Goal: Task Accomplishment & Management: Use online tool/utility

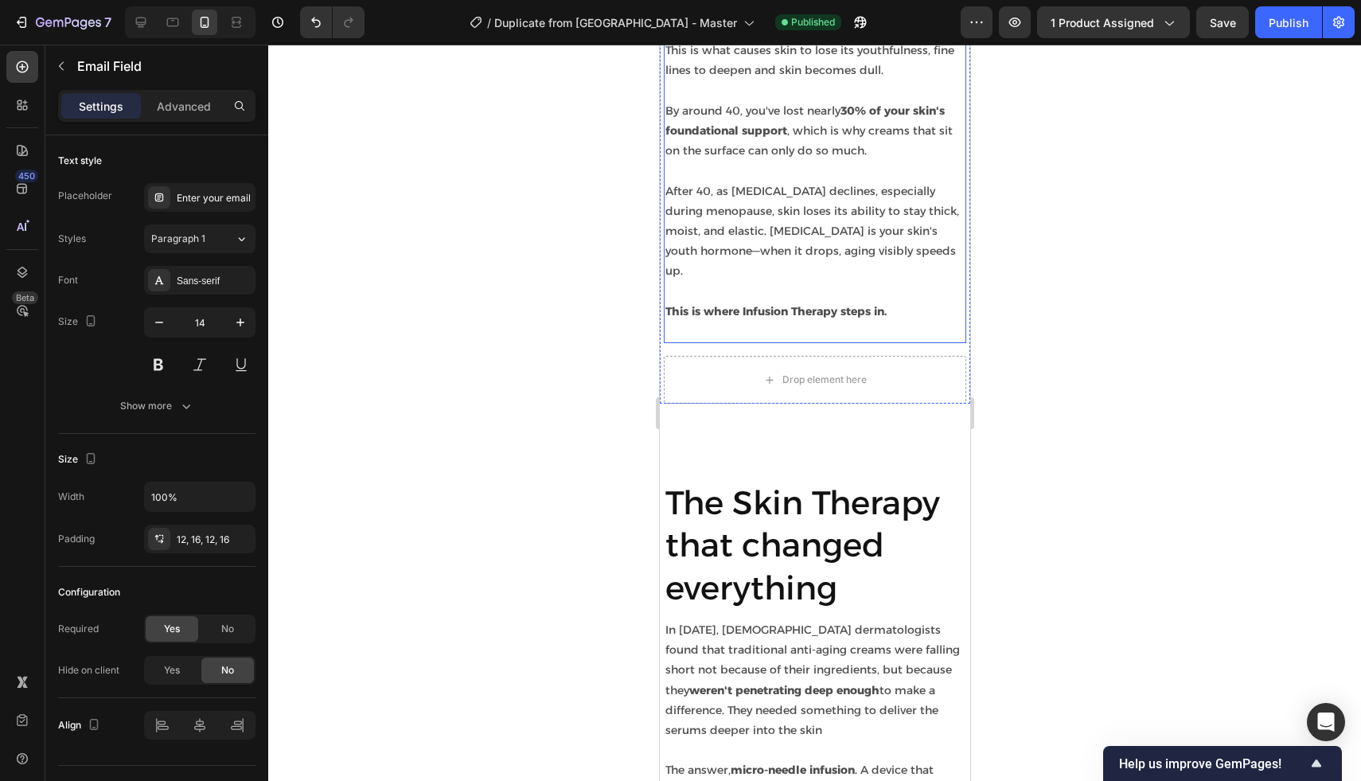
scroll to position [1915, 0]
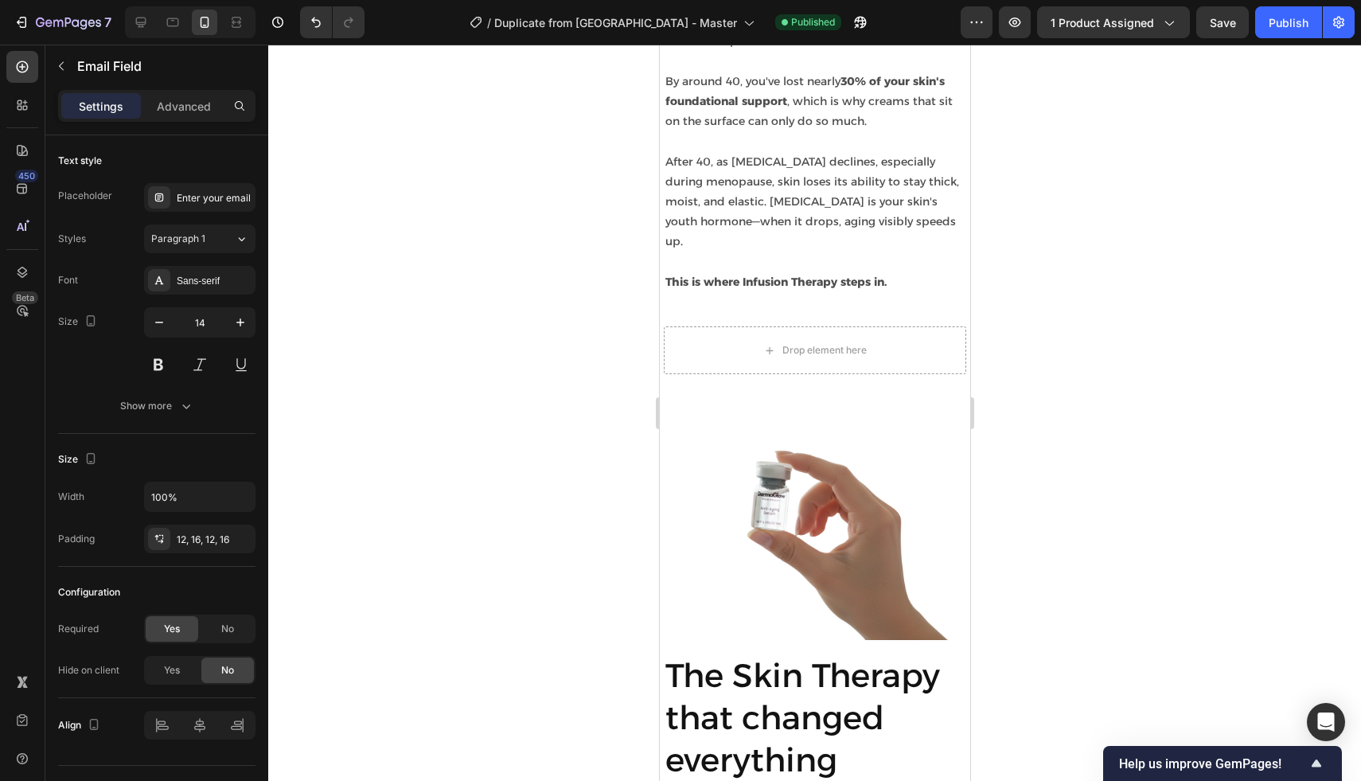
click at [618, 115] on div at bounding box center [814, 413] width 1093 height 736
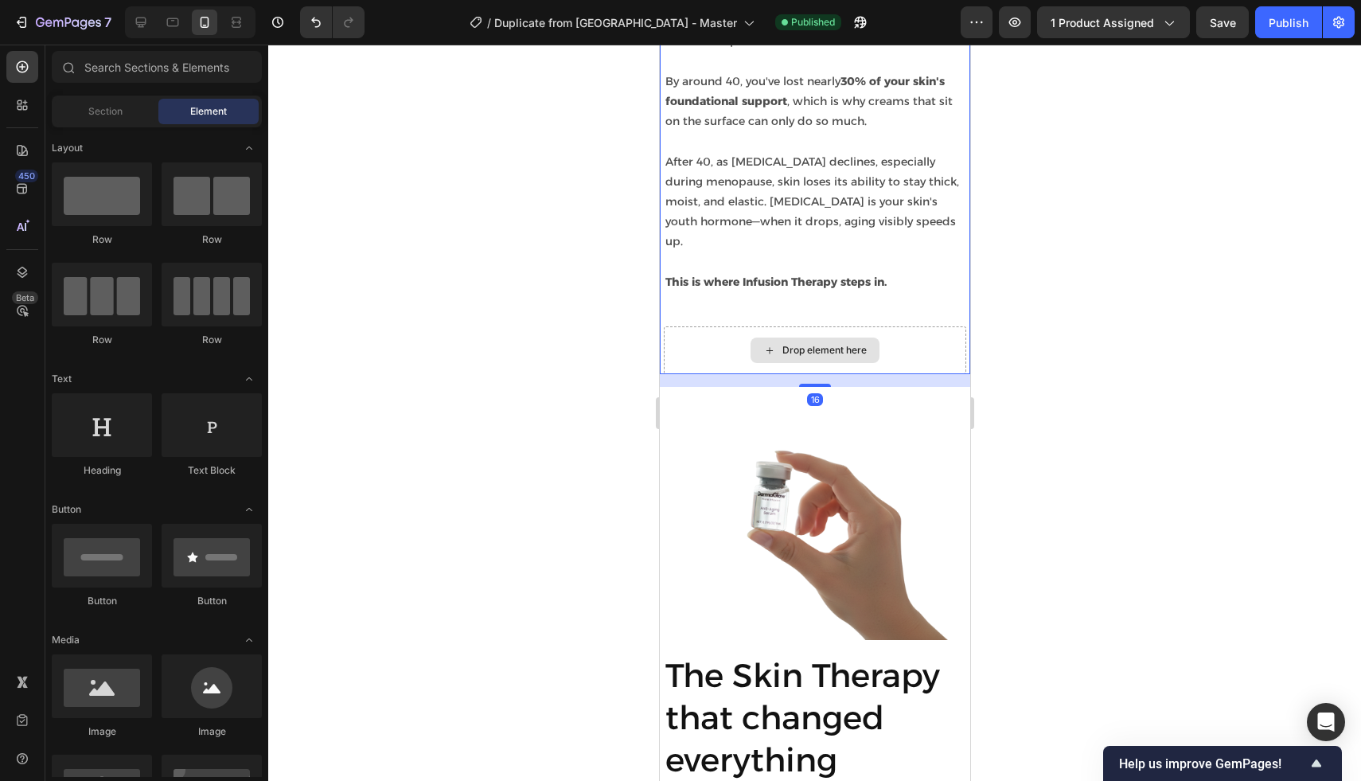
click at [665, 335] on div "Drop element here" at bounding box center [814, 350] width 302 height 48
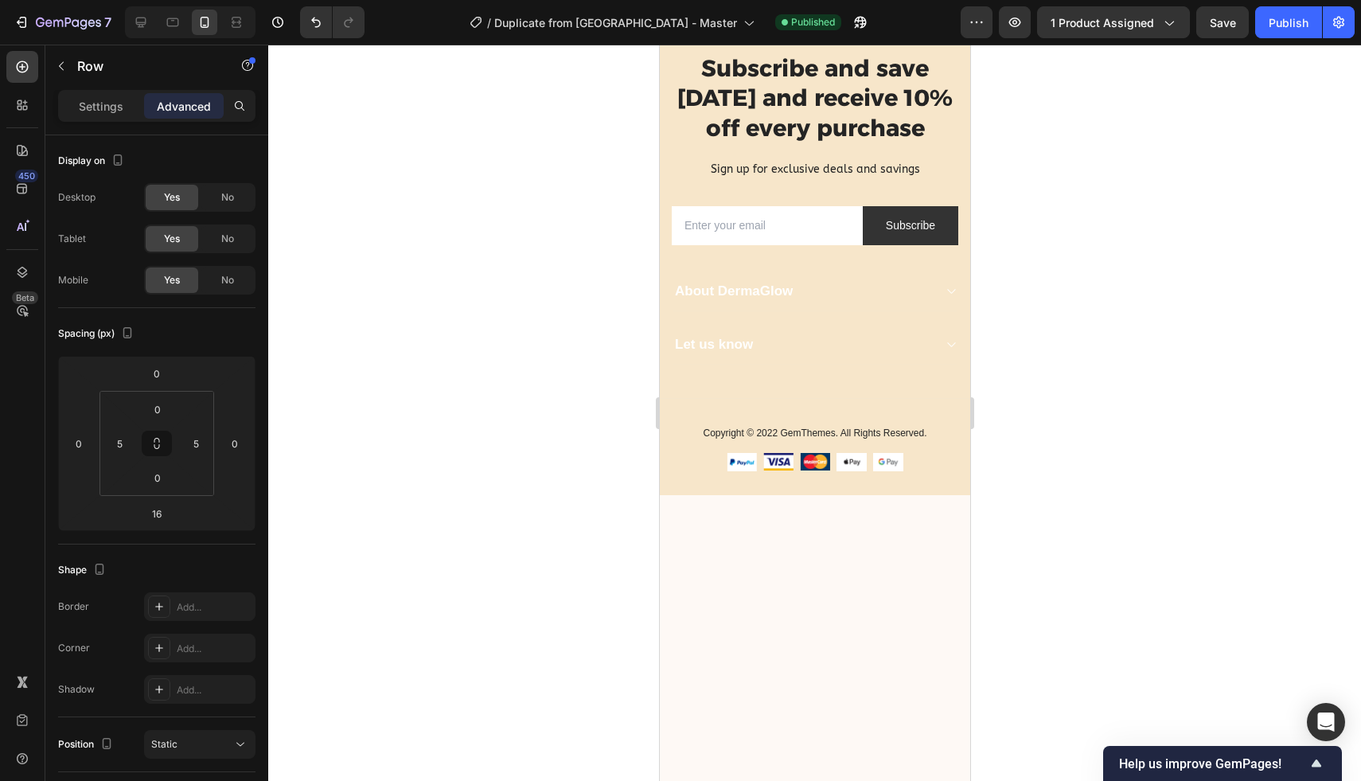
scroll to position [5594, 0]
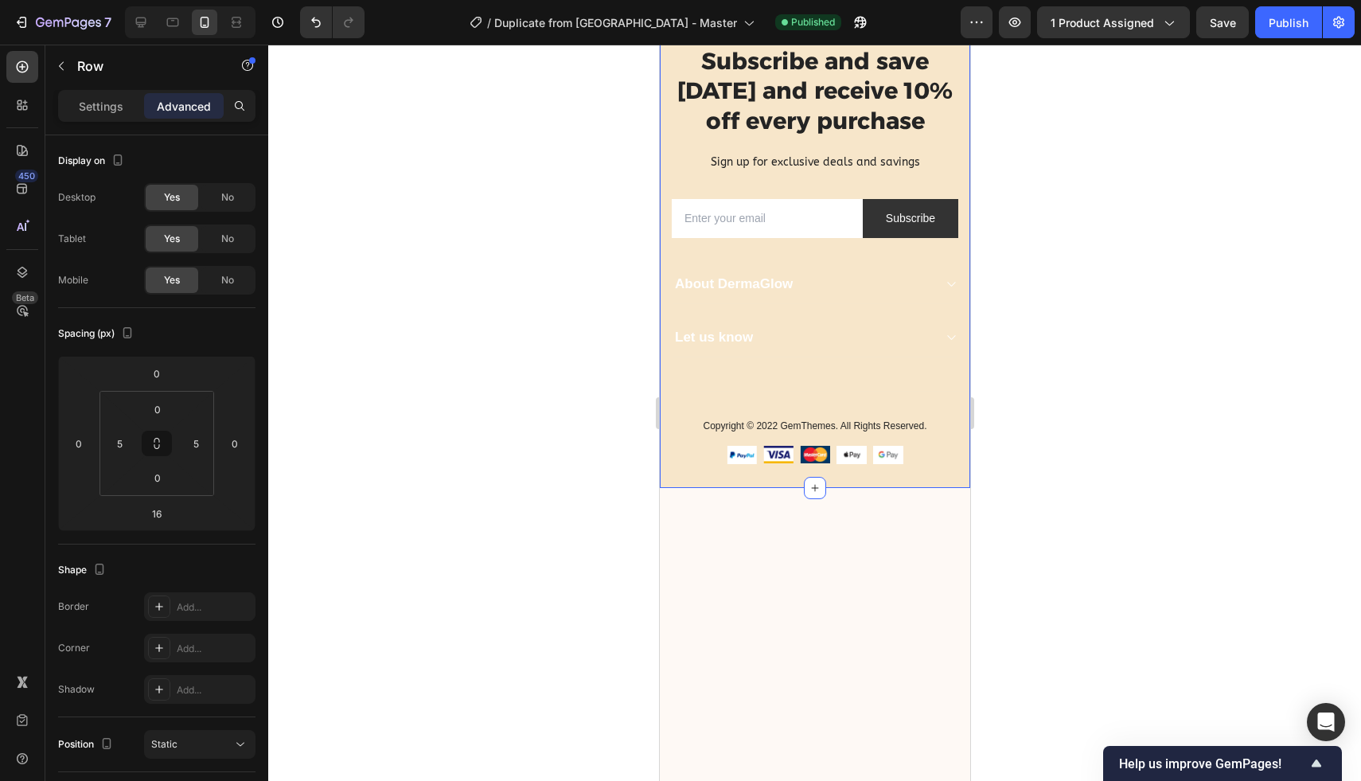
click at [668, 306] on div "Subscribe and save [DATE] and receive 10% off every purchase Heading Sign up fo…" at bounding box center [814, 235] width 310 height 508
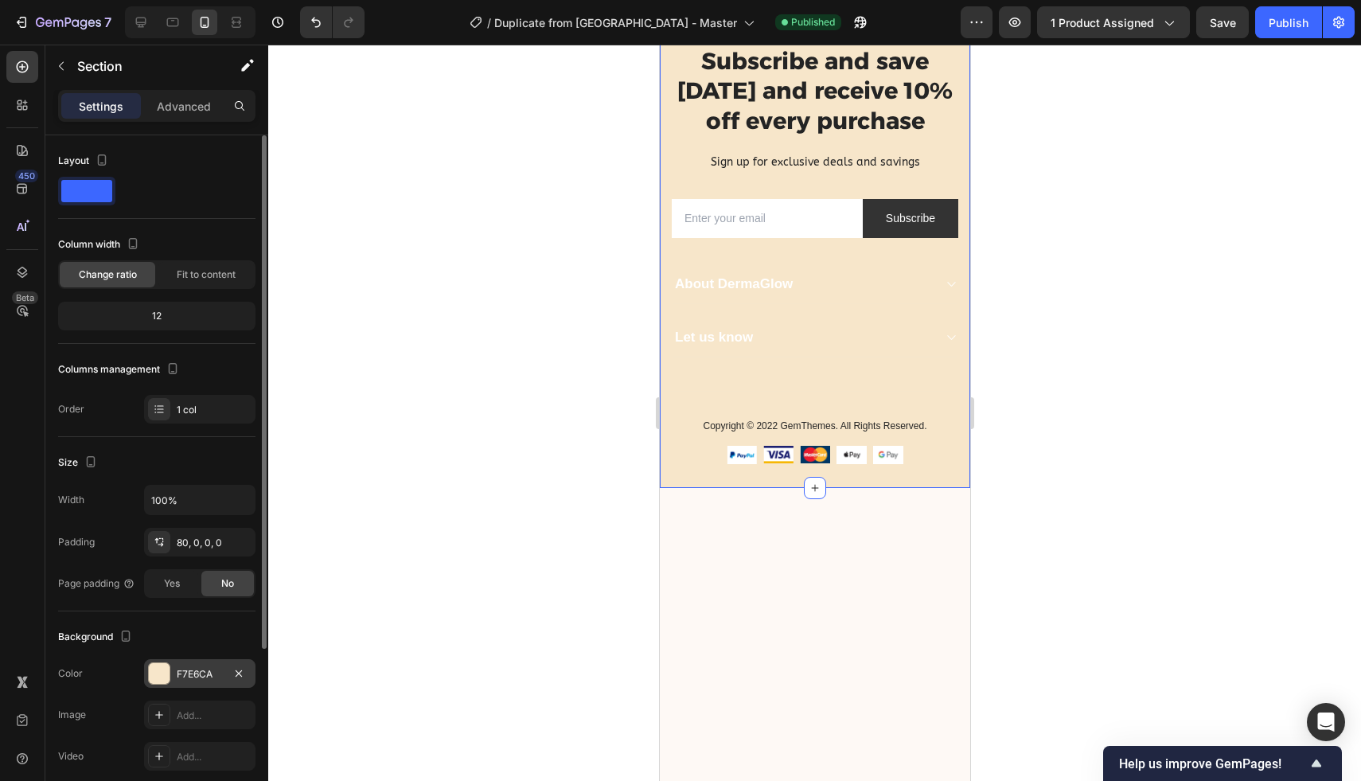
click at [167, 669] on div at bounding box center [159, 673] width 21 height 21
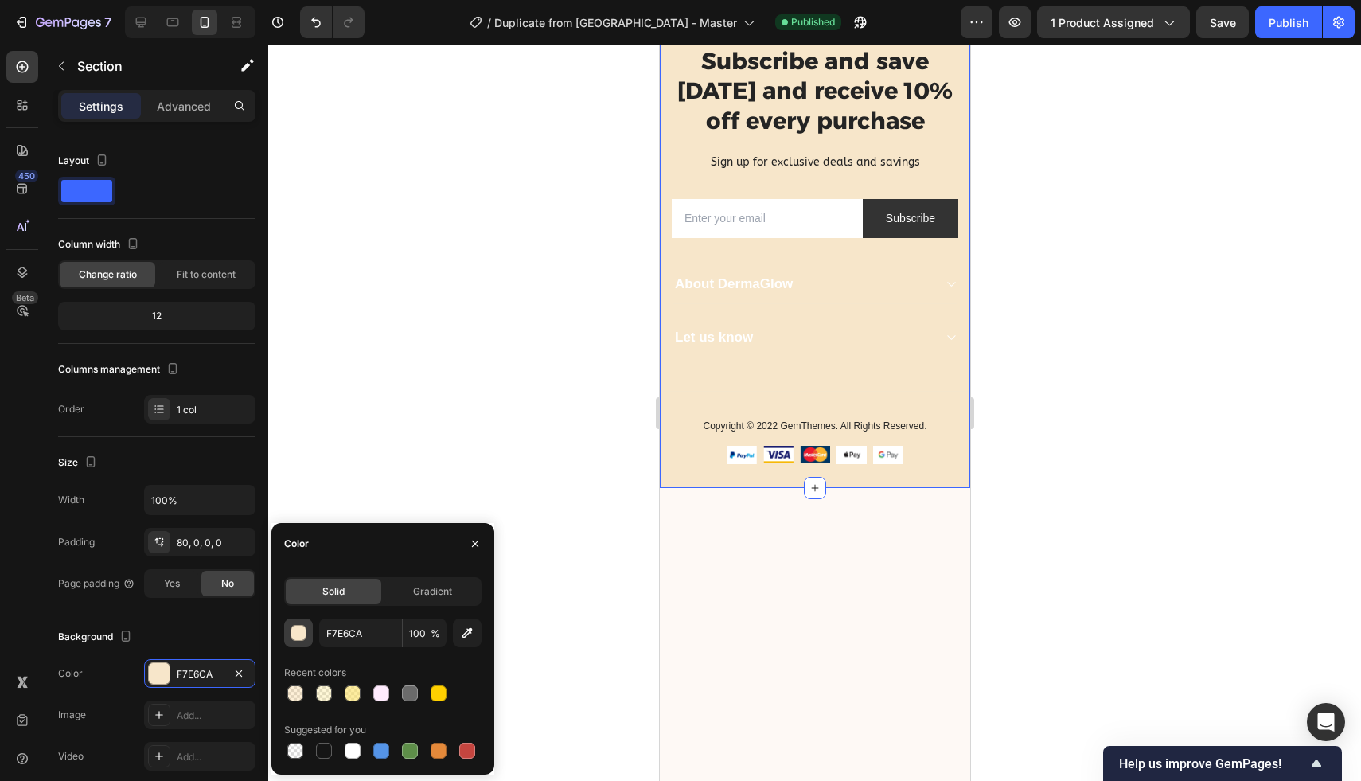
click at [301, 632] on div "button" at bounding box center [299, 634] width 16 height 16
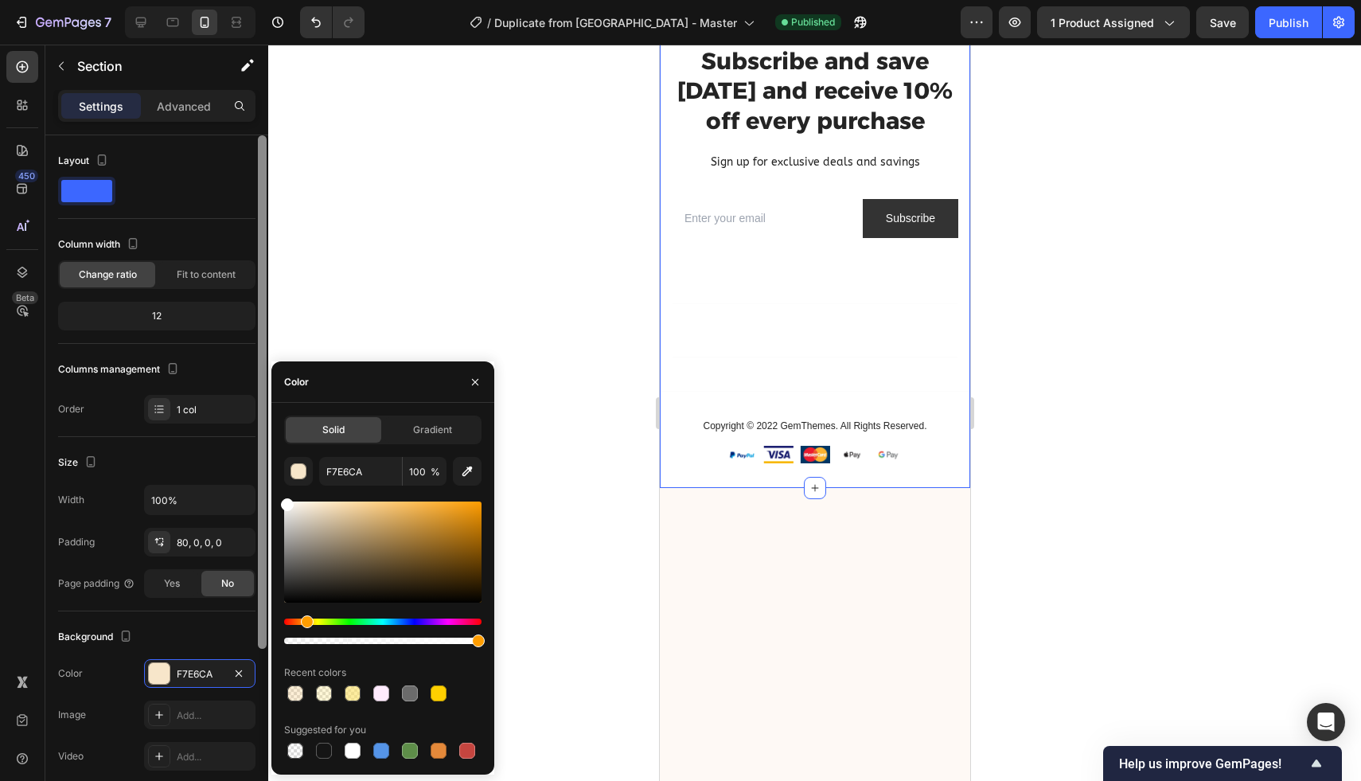
drag, startPoint x: 290, startPoint y: 583, endPoint x: 266, endPoint y: 397, distance: 187.8
click at [266, 397] on div "450 Beta Sections(18) Elements(84) Section Element Hero Section Product Detail …" at bounding box center [134, 413] width 268 height 736
click at [432, 216] on div at bounding box center [814, 413] width 1093 height 736
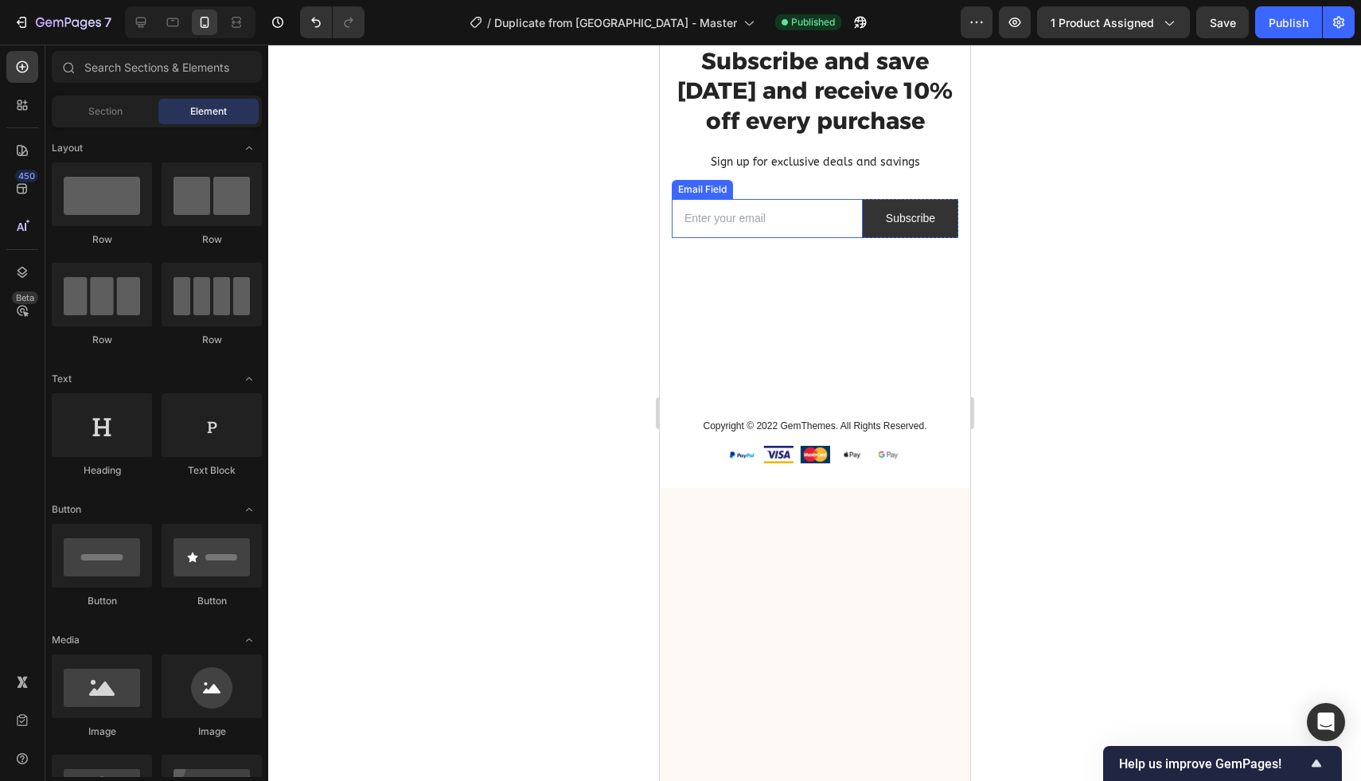
click at [825, 238] on input "email" at bounding box center [766, 218] width 191 height 39
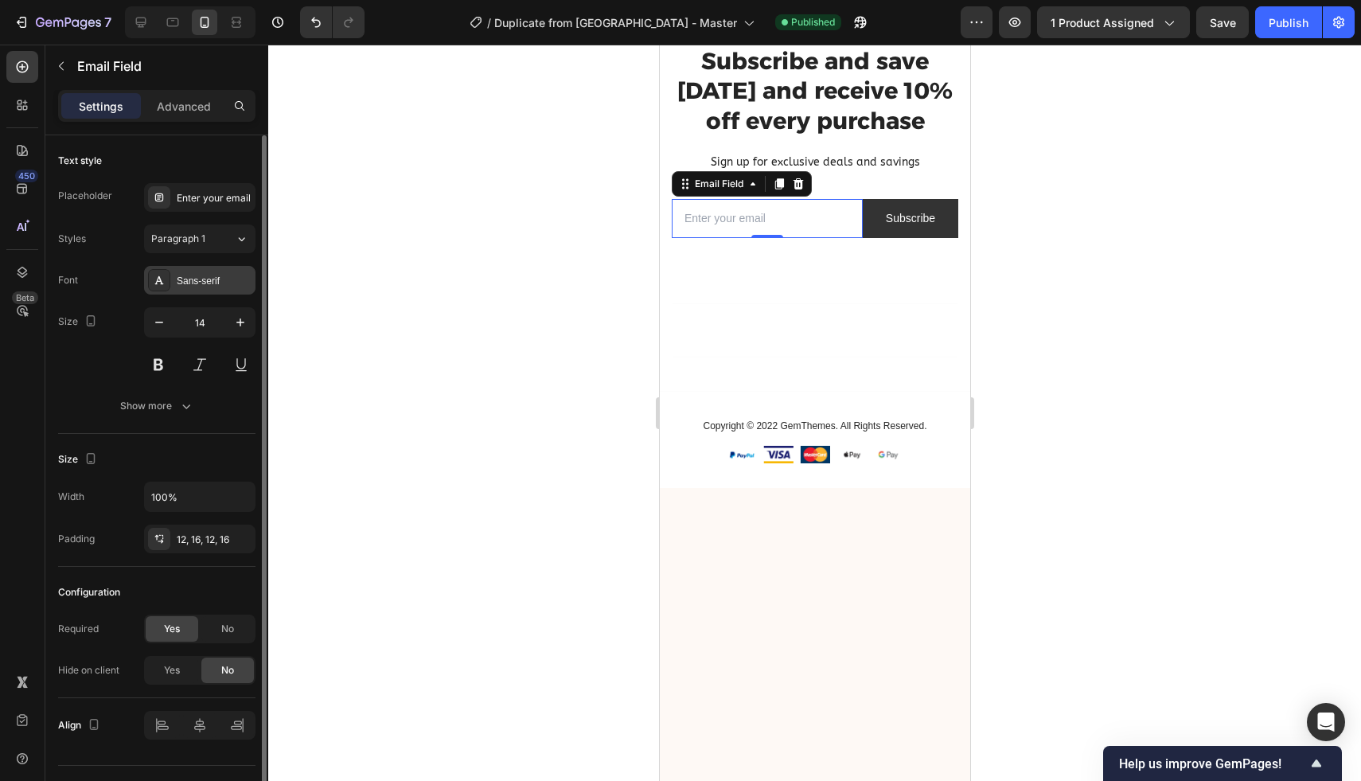
click at [193, 278] on div "Sans-serif" at bounding box center [214, 281] width 75 height 14
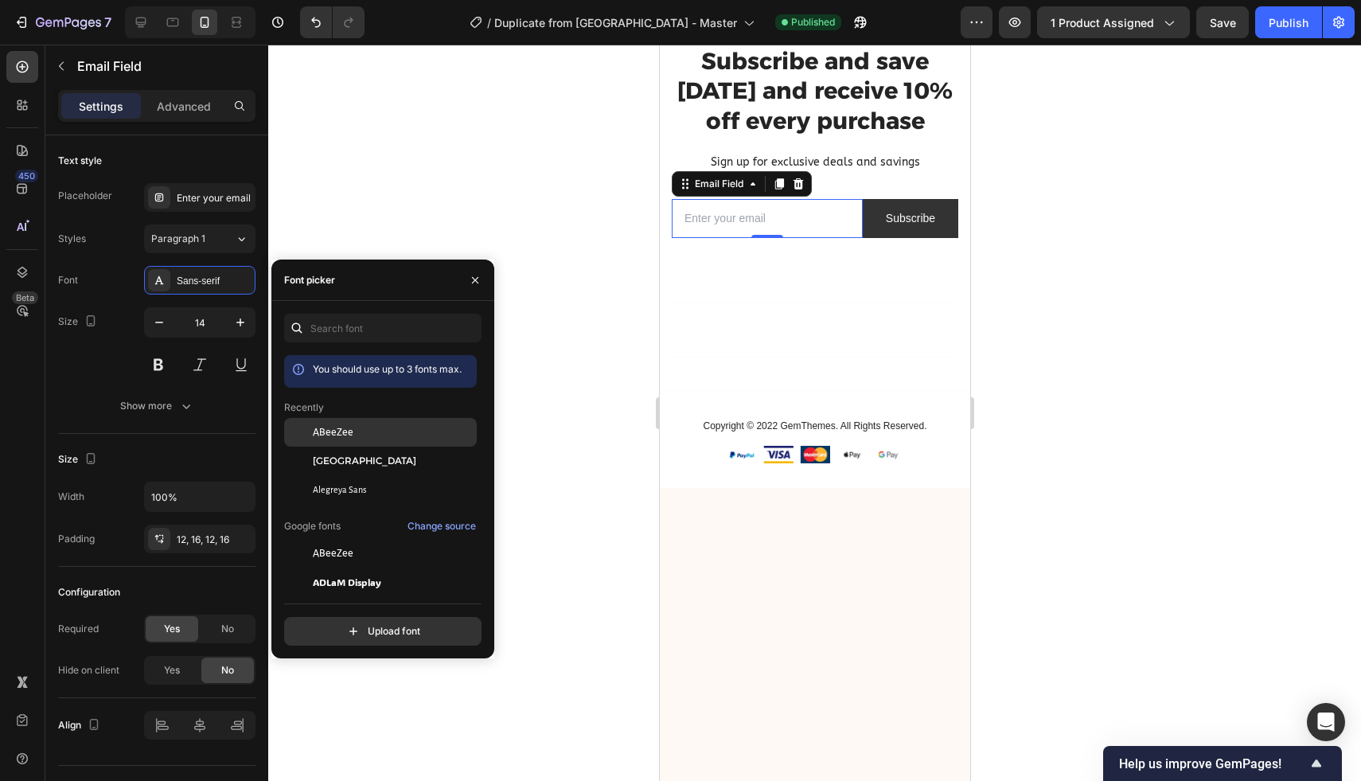
click at [310, 437] on div at bounding box center [298, 432] width 29 height 29
click at [927, 228] on div "Subscribe" at bounding box center [909, 219] width 49 height 20
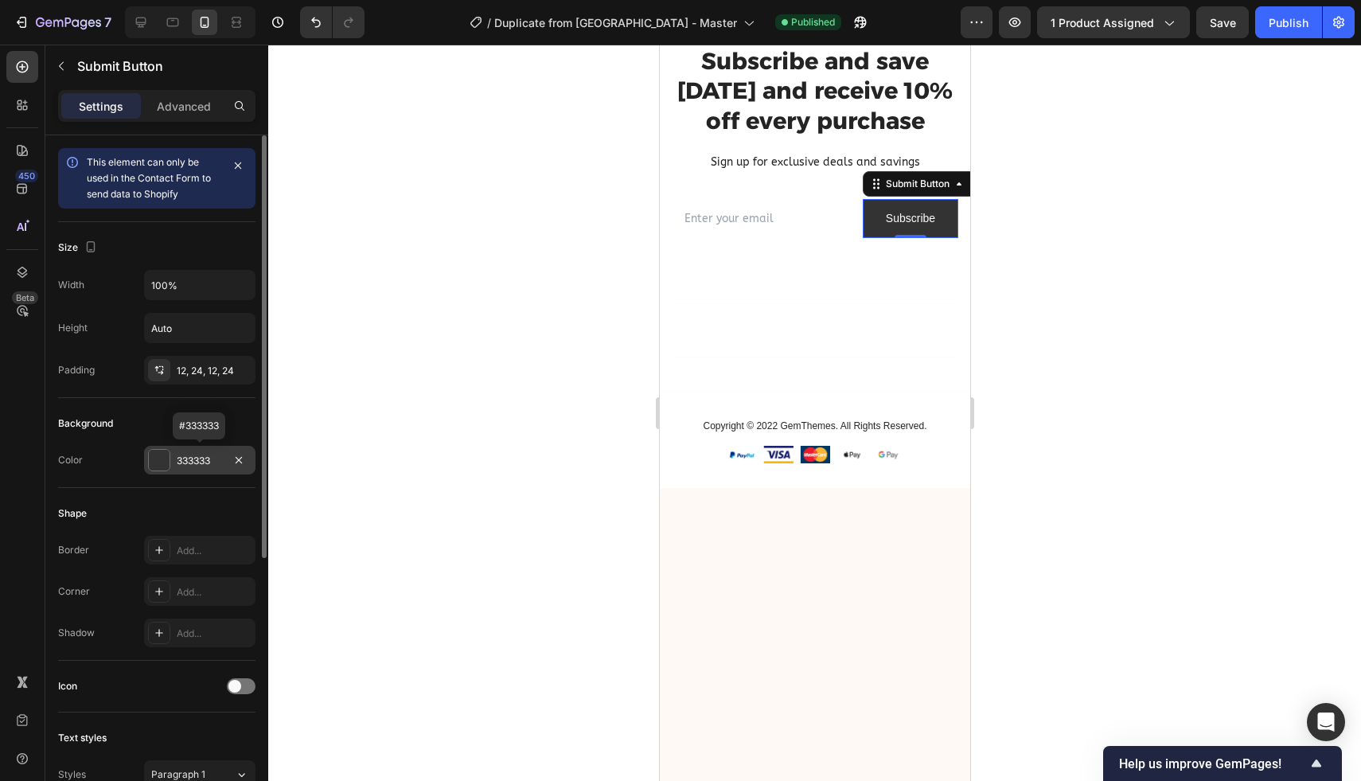
click at [179, 470] on div "333333" at bounding box center [199, 460] width 111 height 29
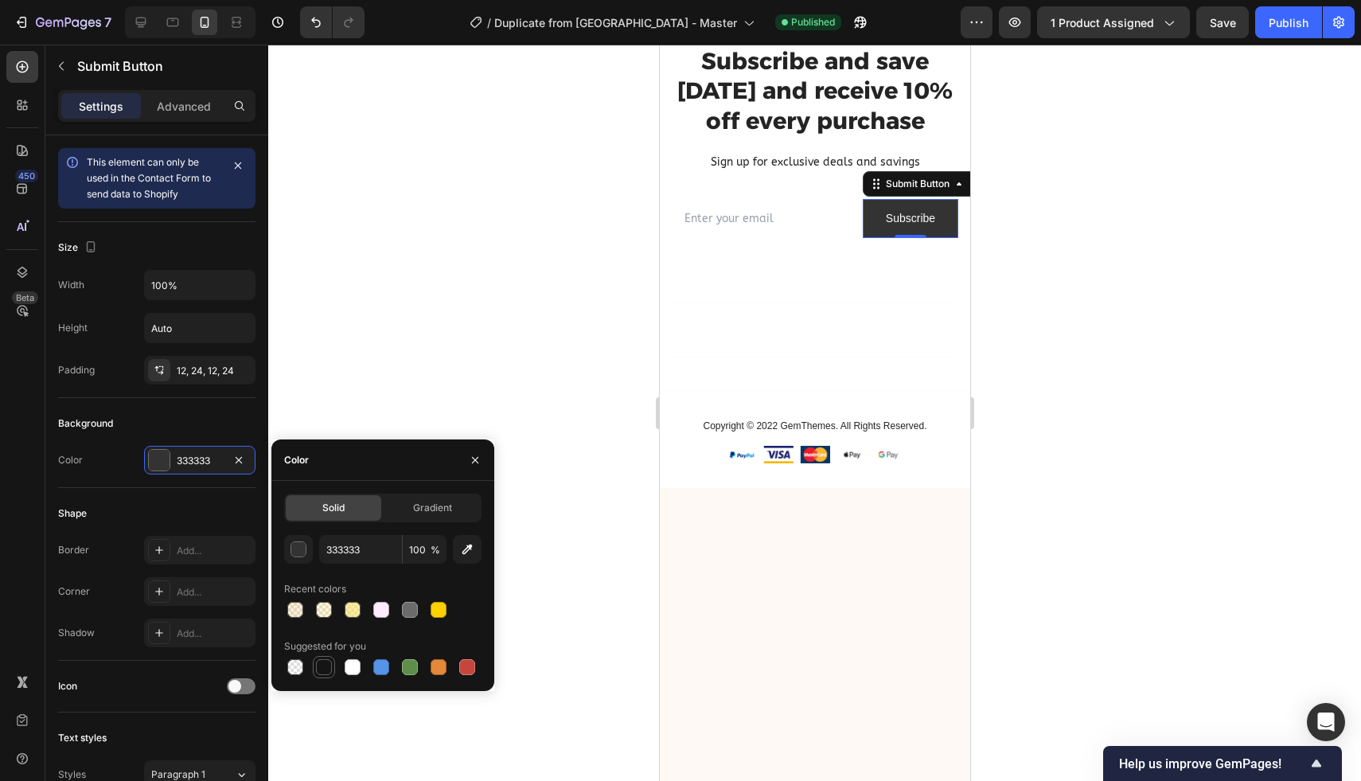
click at [326, 669] on div at bounding box center [324, 667] width 16 height 16
type input "151515"
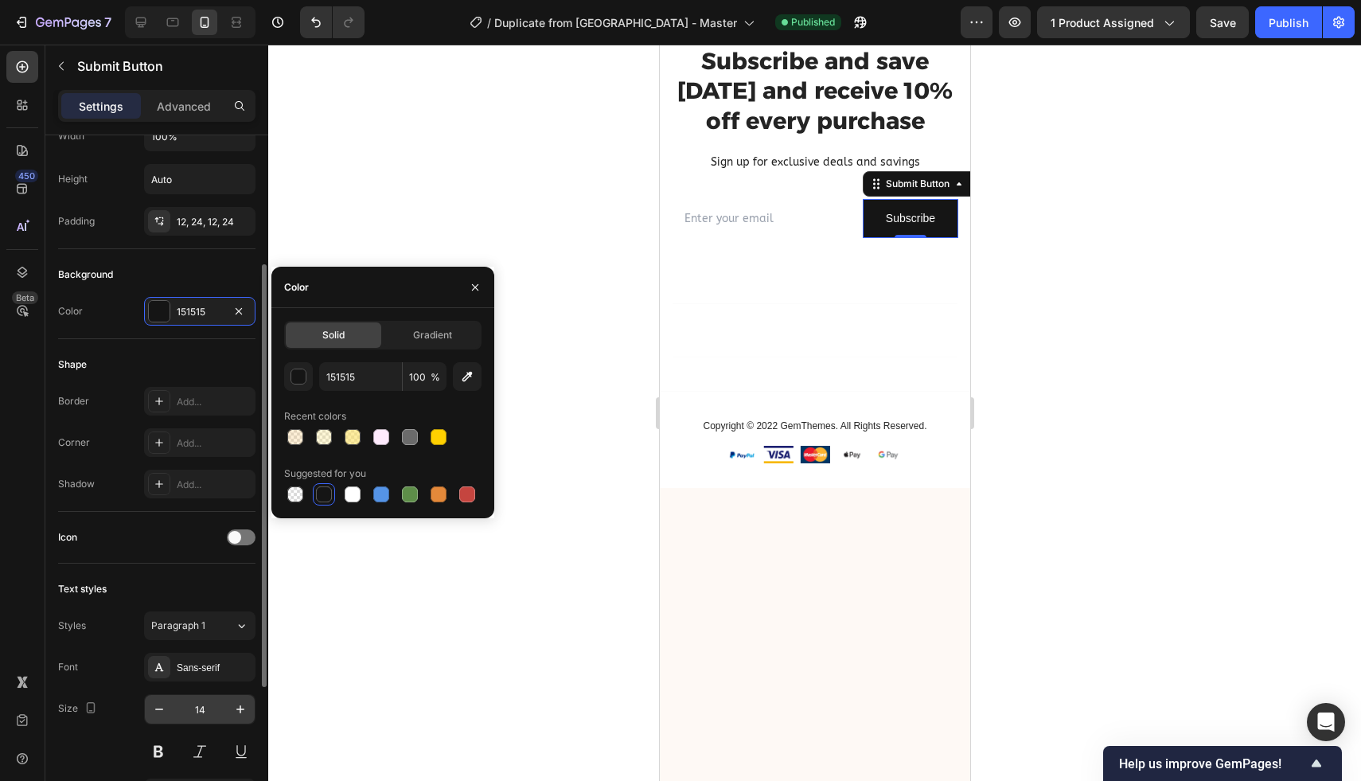
scroll to position [173, 0]
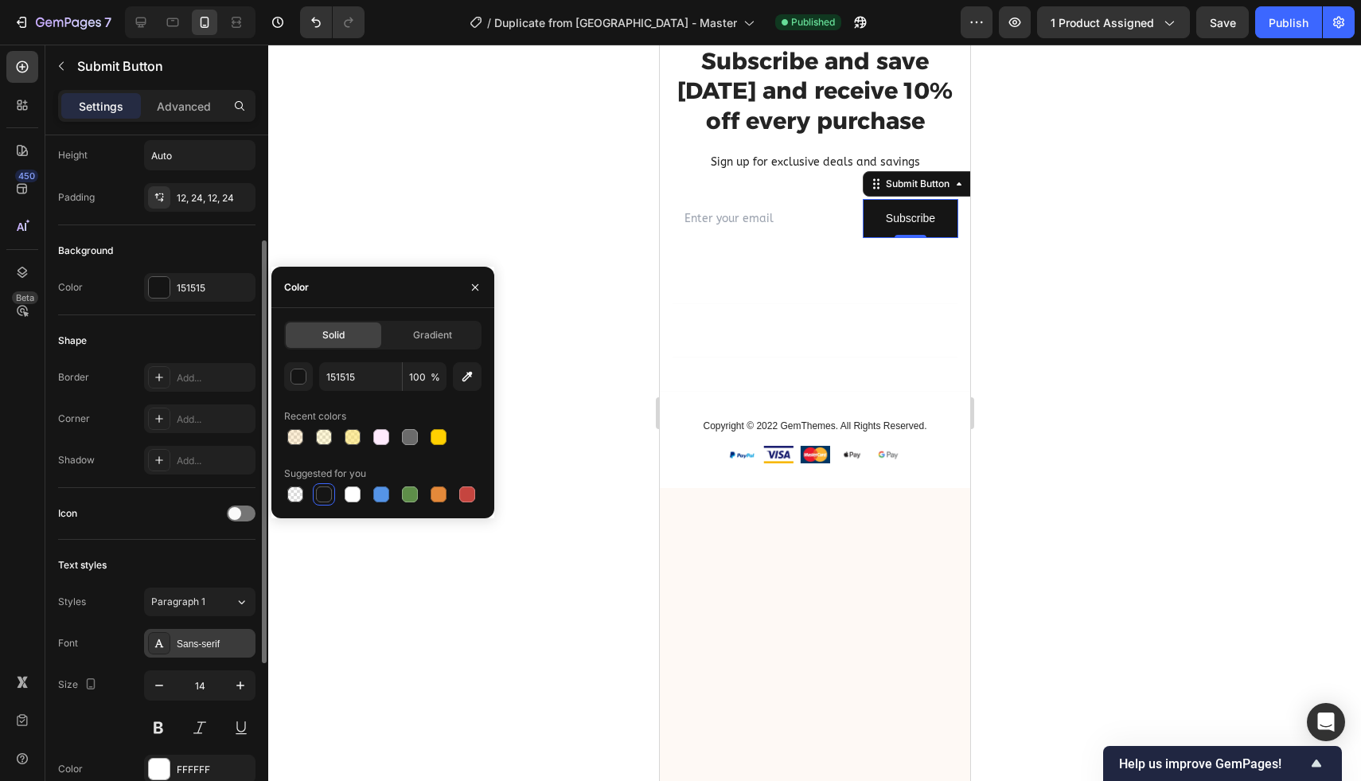
click at [220, 647] on div "Sans-serif" at bounding box center [214, 644] width 75 height 14
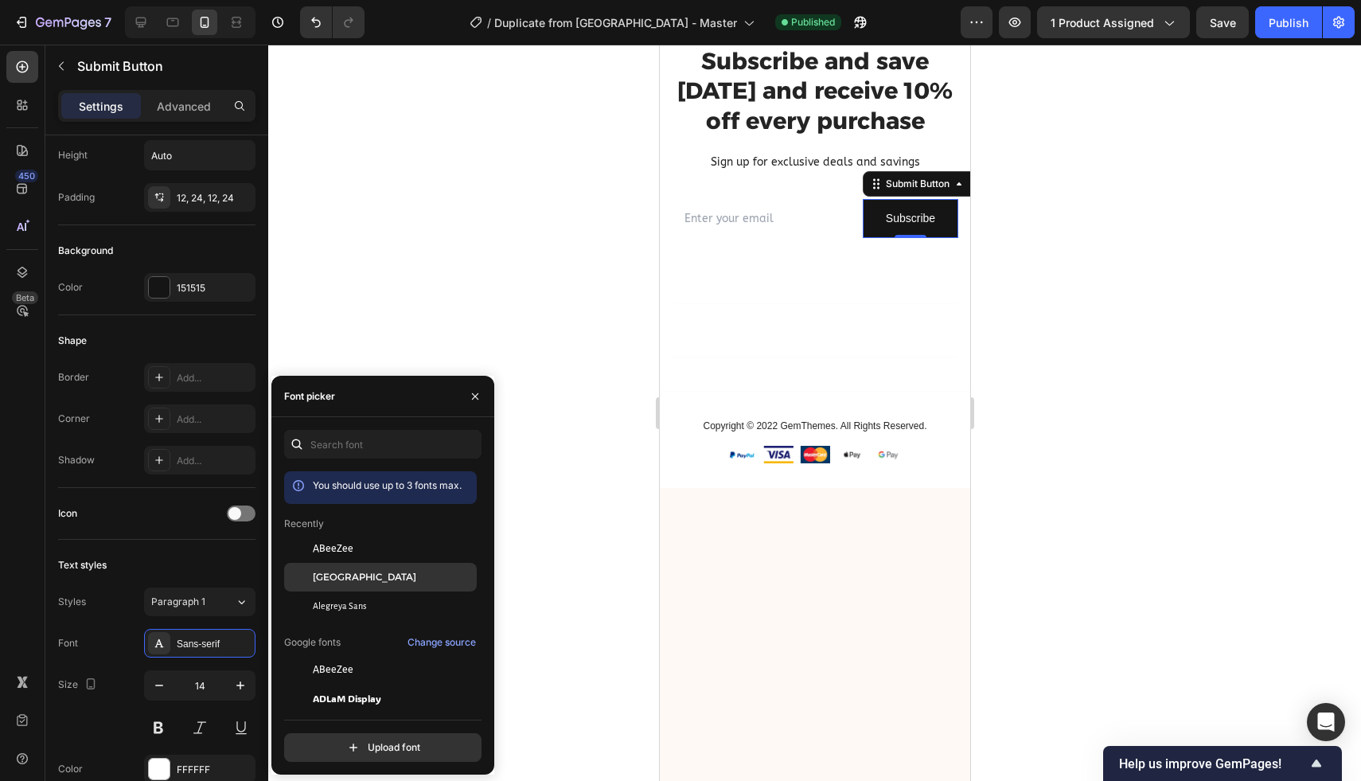
click at [341, 585] on div "[GEOGRAPHIC_DATA]" at bounding box center [380, 577] width 193 height 29
click at [606, 488] on div at bounding box center [814, 413] width 1093 height 736
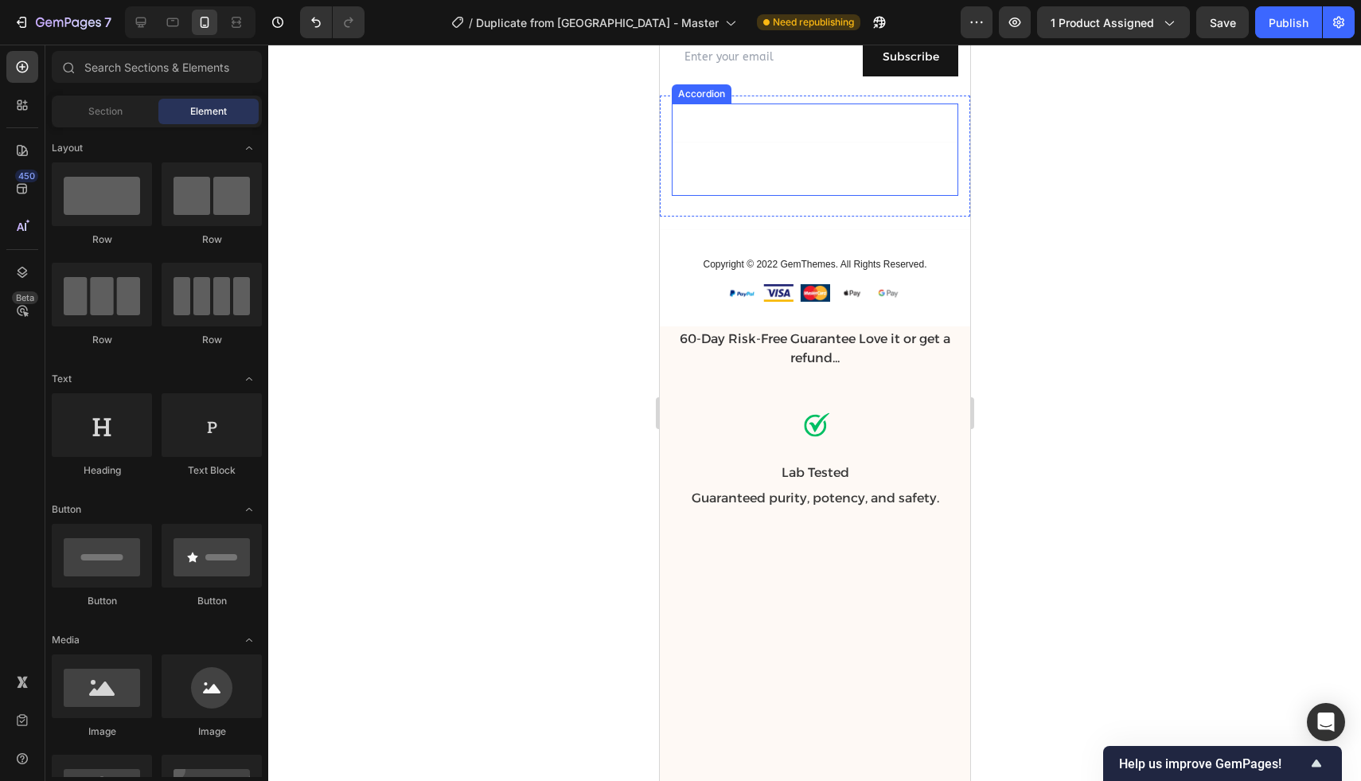
scroll to position [5803, 0]
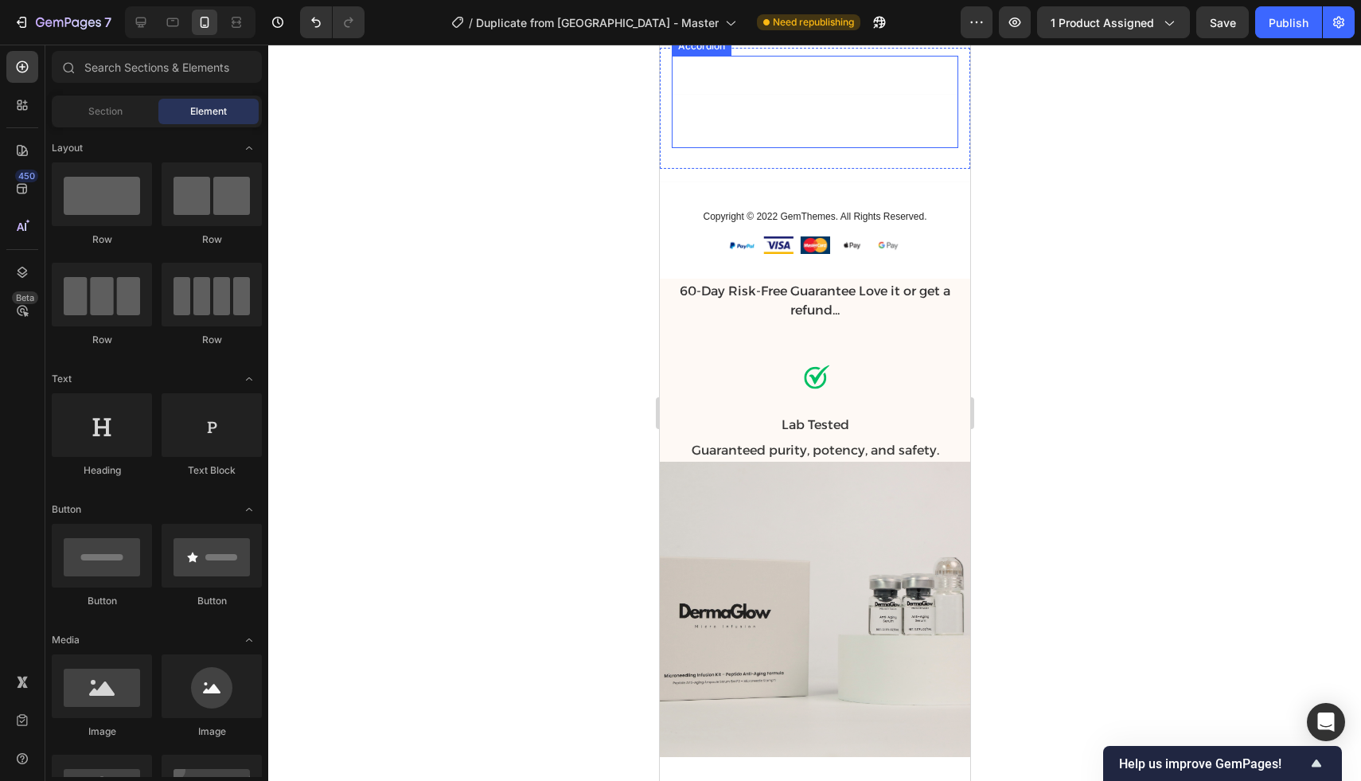
click at [771, 95] on div "About DermaGlow" at bounding box center [814, 75] width 285 height 39
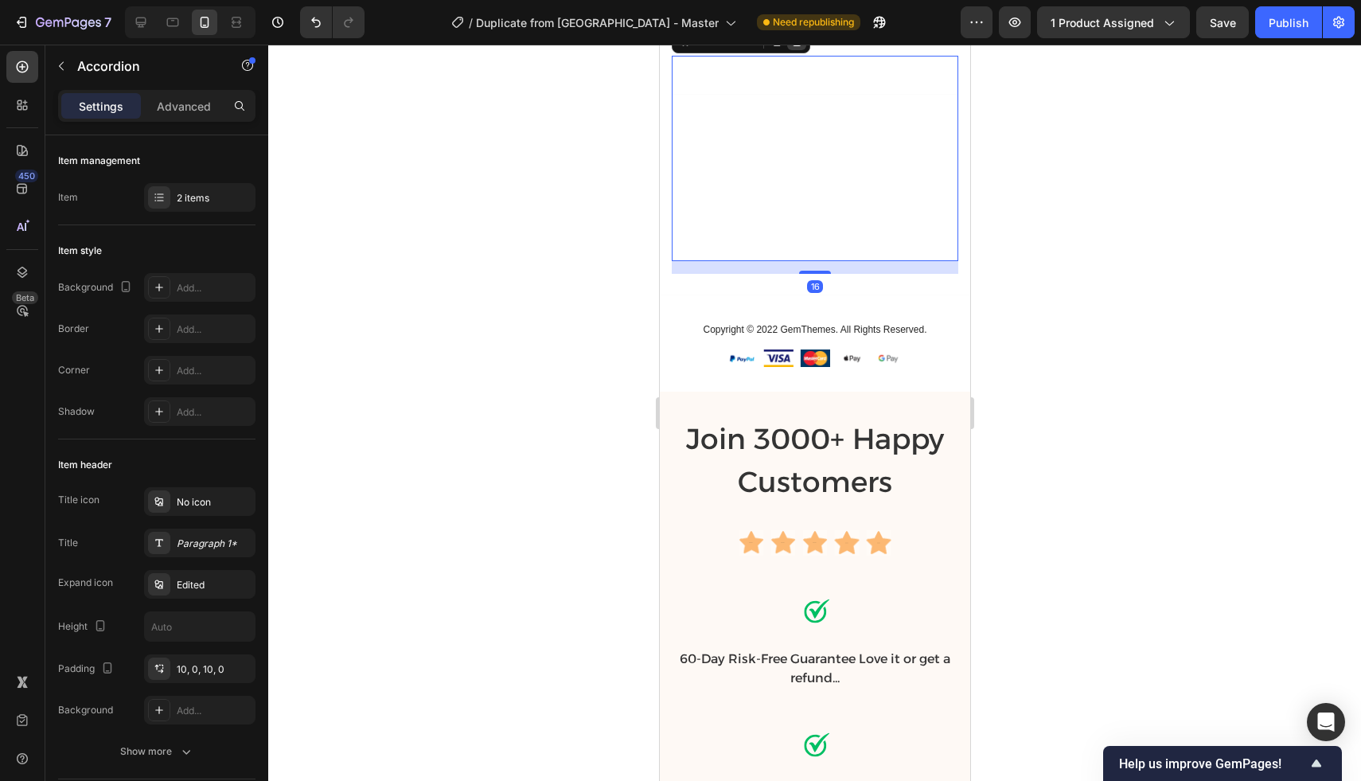
click at [804, 50] on div at bounding box center [795, 40] width 19 height 19
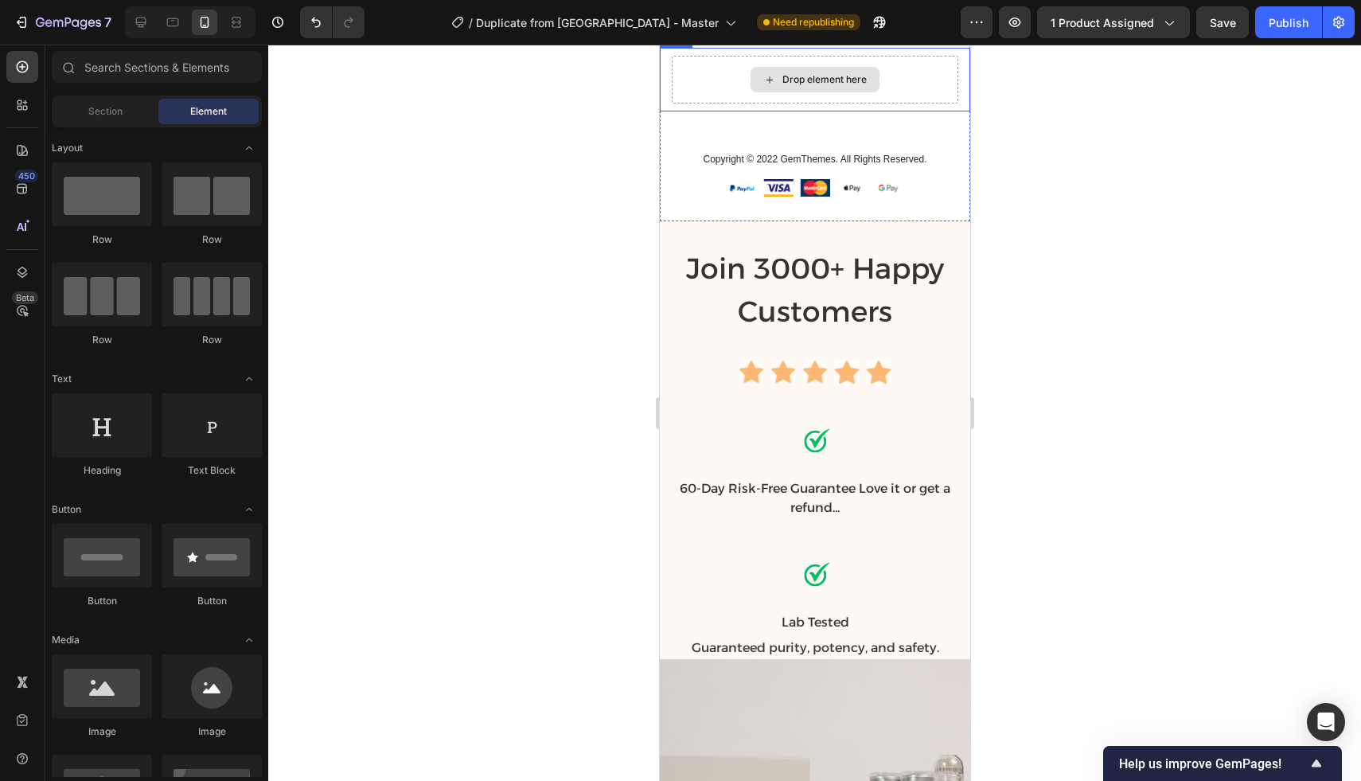
click at [790, 86] on div "Drop element here" at bounding box center [824, 79] width 84 height 13
click at [593, 471] on div at bounding box center [814, 413] width 1093 height 736
click at [688, 103] on div "Drop element here" at bounding box center [814, 80] width 287 height 48
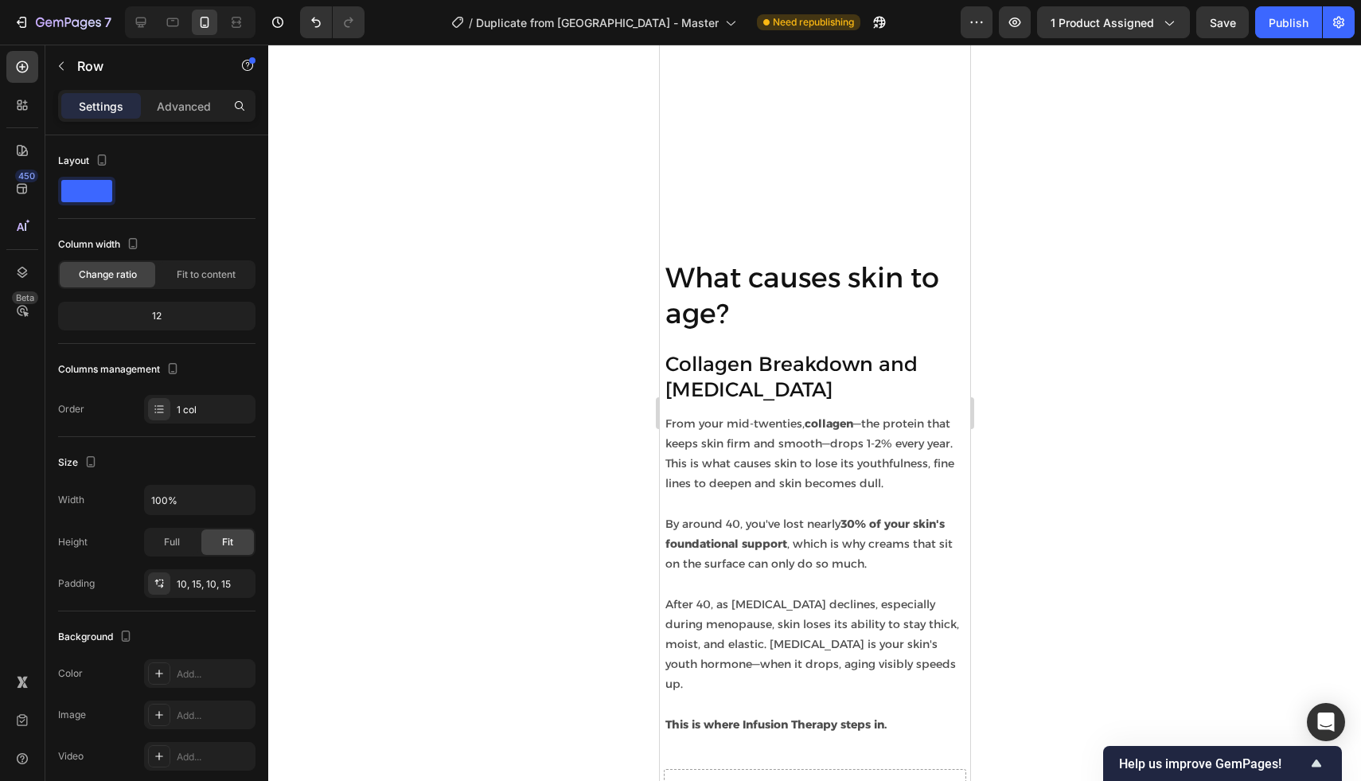
scroll to position [1640, 0]
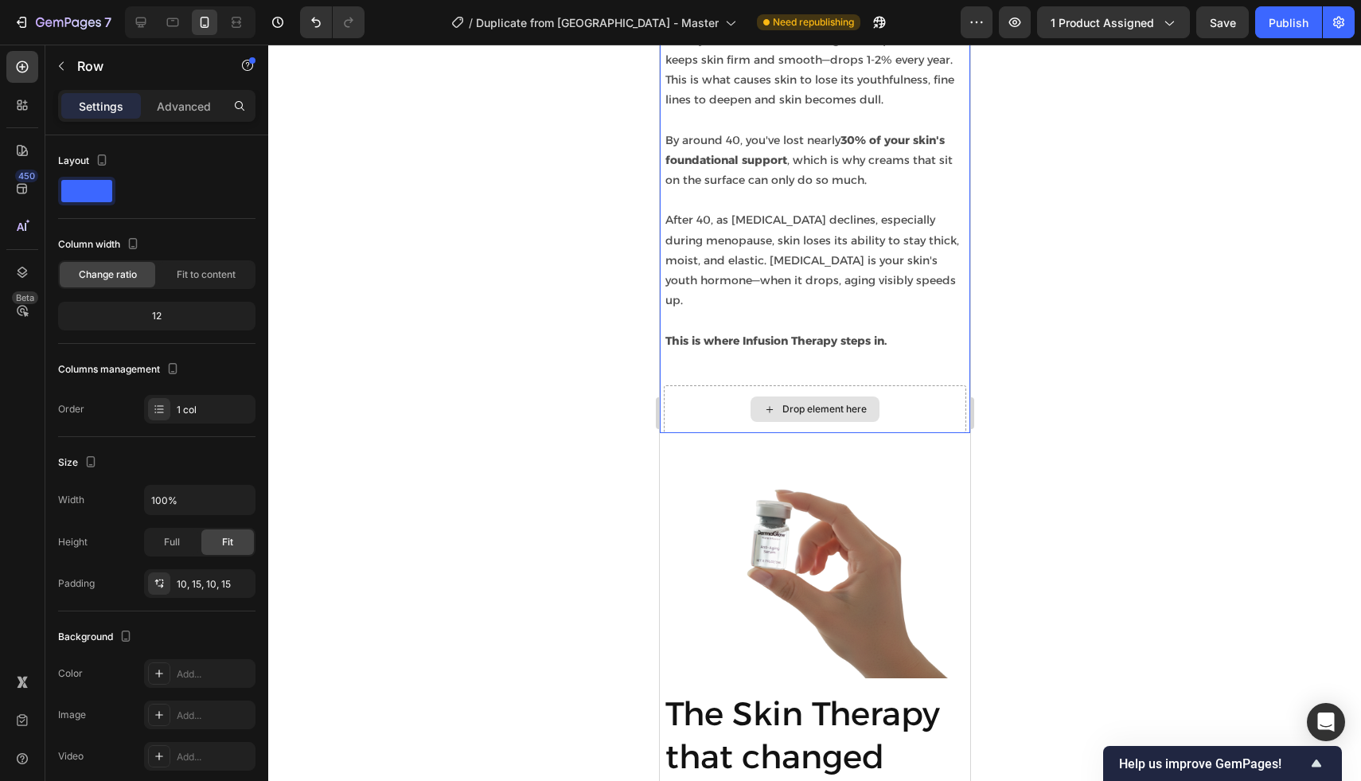
click at [721, 433] on div "Drop element here" at bounding box center [814, 409] width 302 height 48
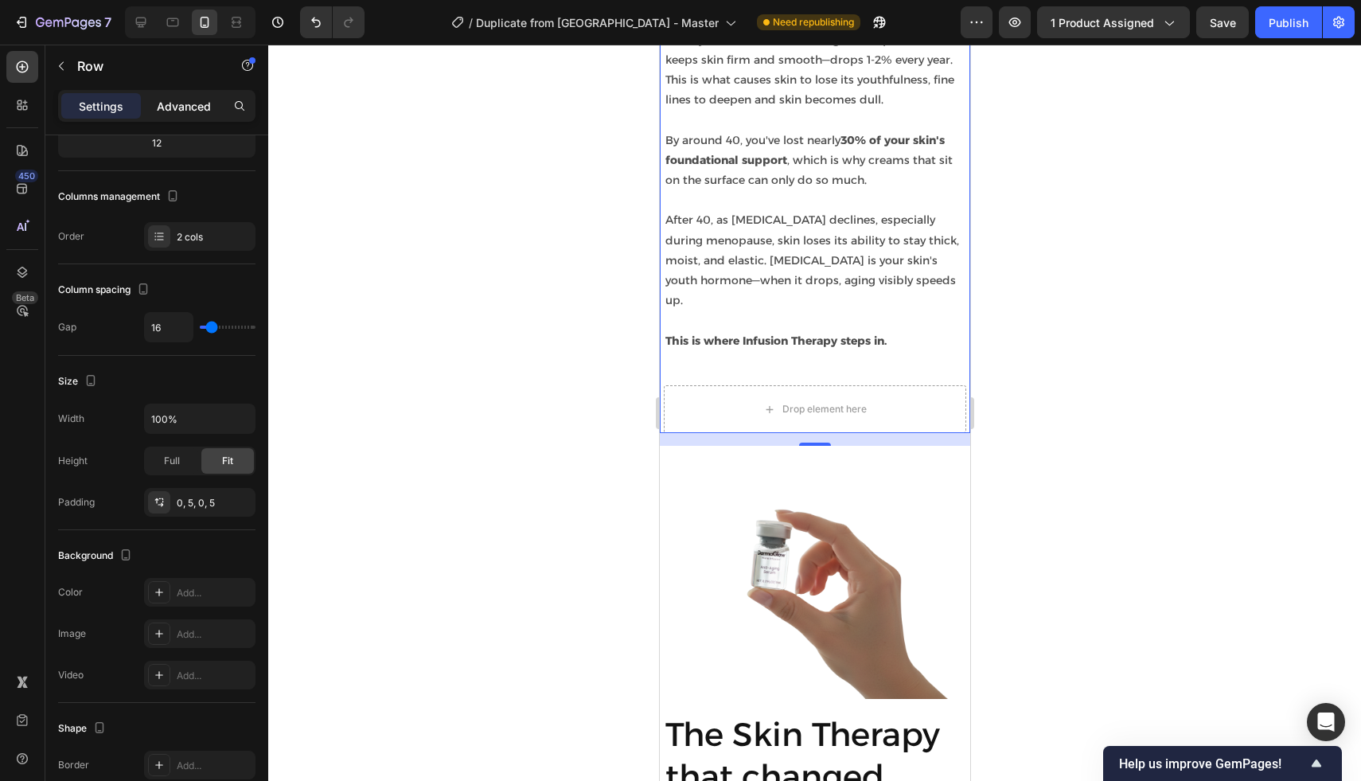
click at [158, 101] on p "Advanced" at bounding box center [184, 106] width 54 height 17
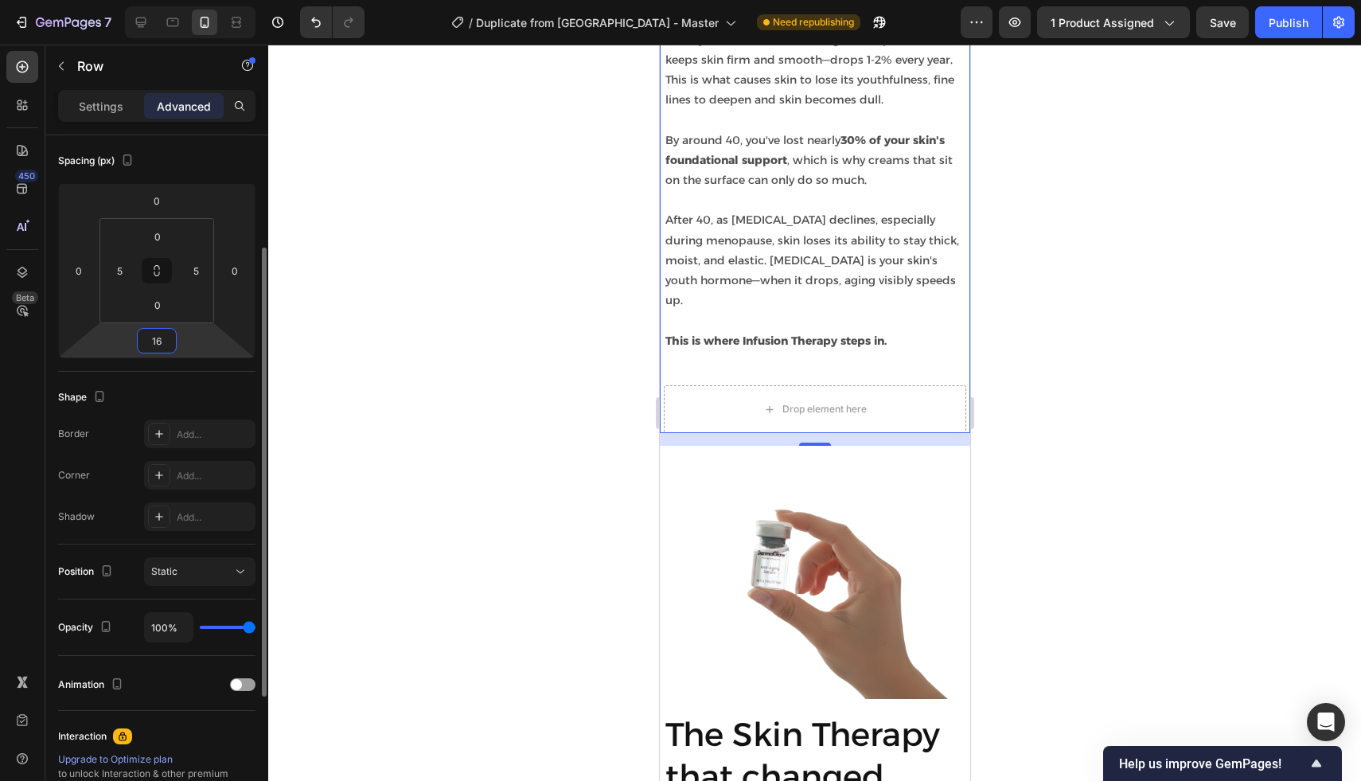
click at [158, 338] on input "16" at bounding box center [157, 341] width 32 height 24
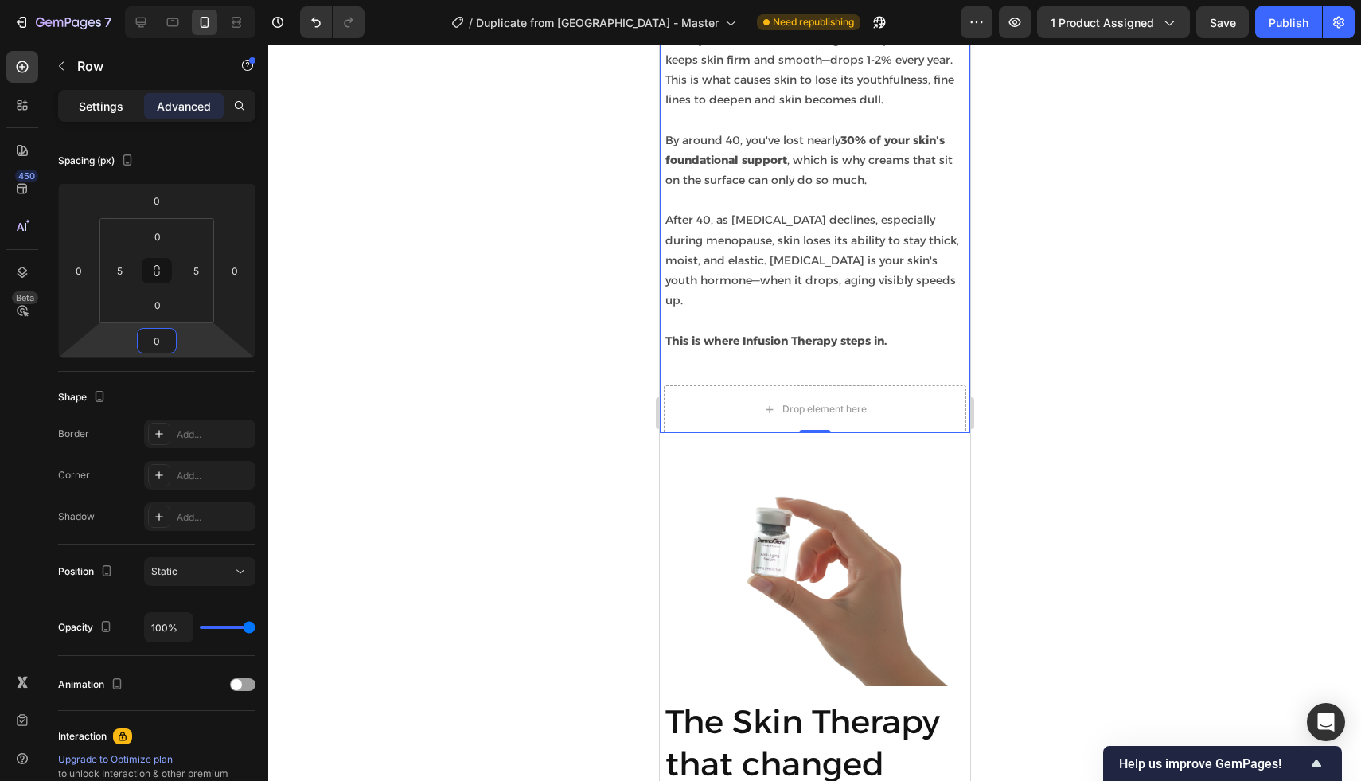
click at [107, 104] on p "Settings" at bounding box center [101, 106] width 45 height 17
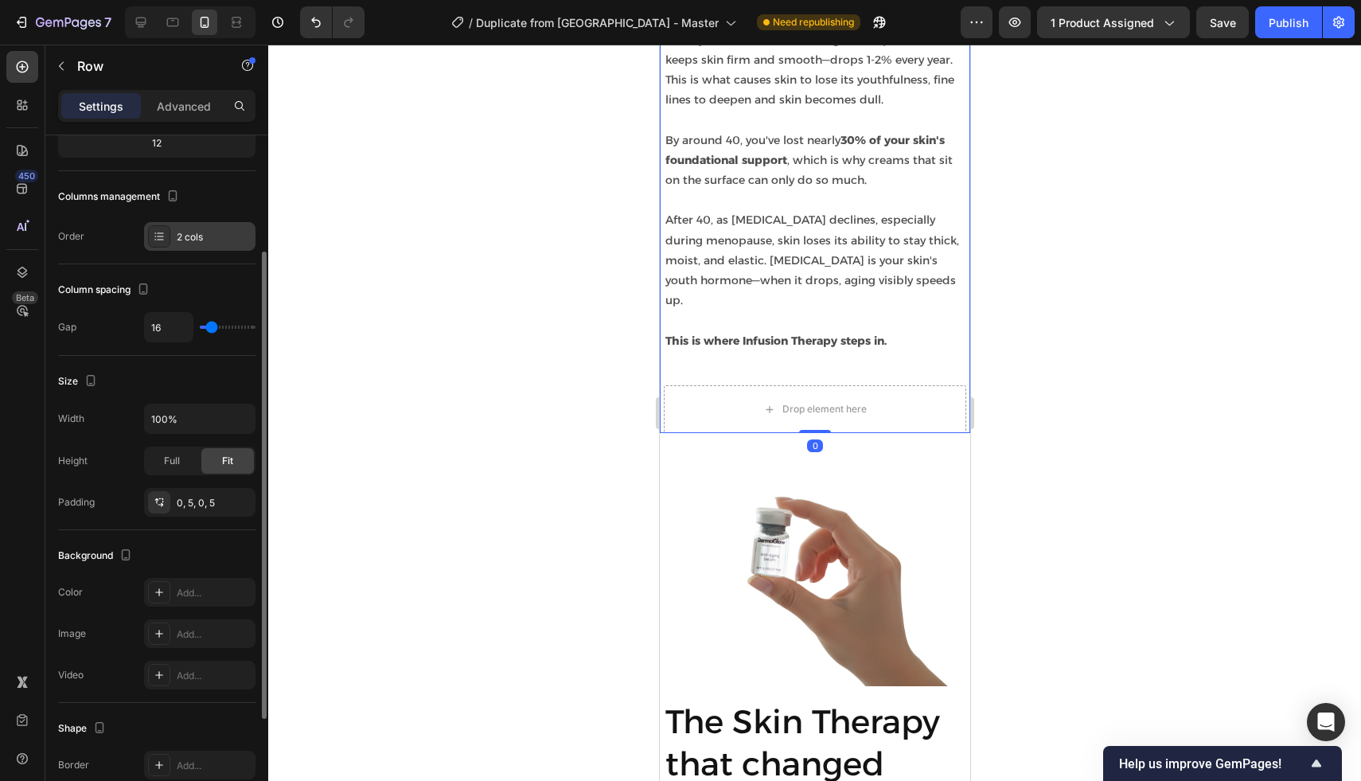
click at [167, 243] on div at bounding box center [159, 236] width 22 height 22
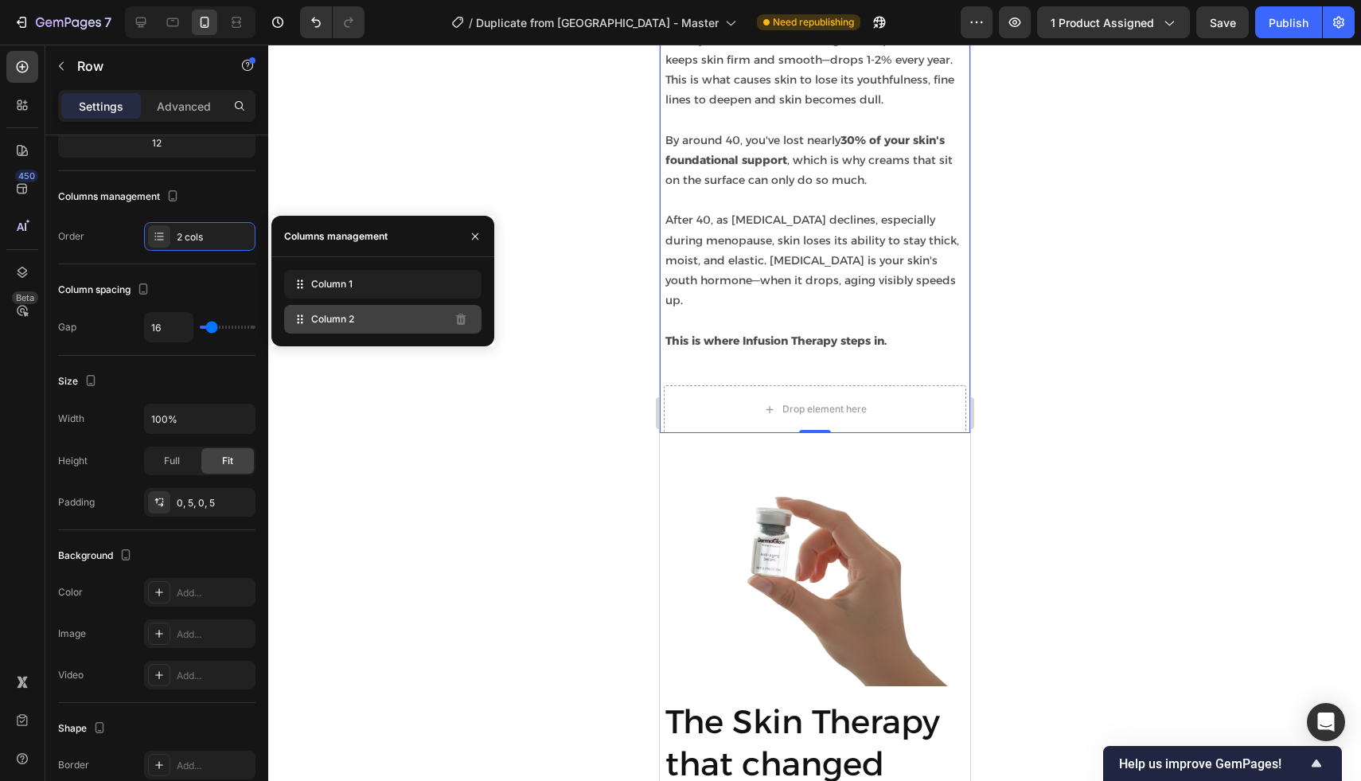
click at [371, 329] on div "Column 2" at bounding box center [382, 319] width 197 height 29
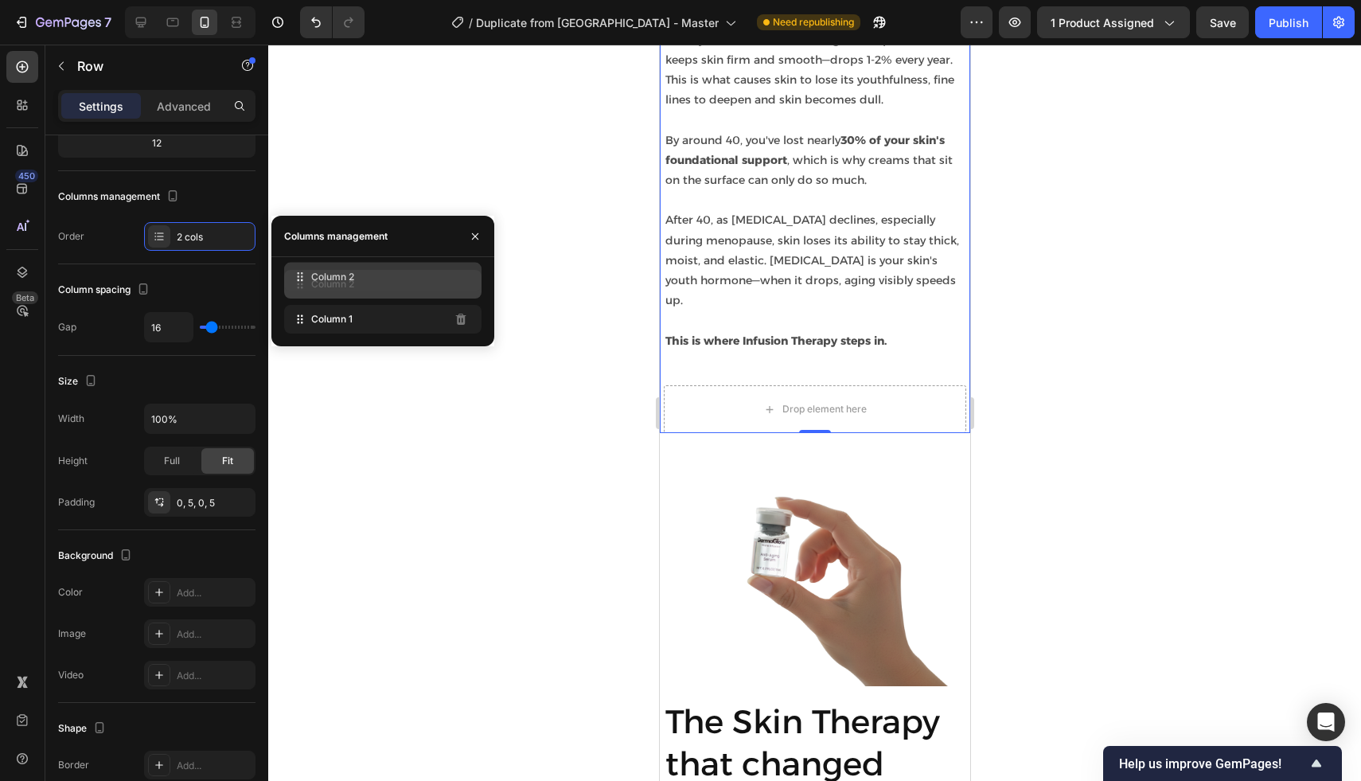
drag, startPoint x: 389, startPoint y: 317, endPoint x: 389, endPoint y: 274, distance: 43.0
drag, startPoint x: 397, startPoint y: 289, endPoint x: 397, endPoint y: 351, distance: 62.1
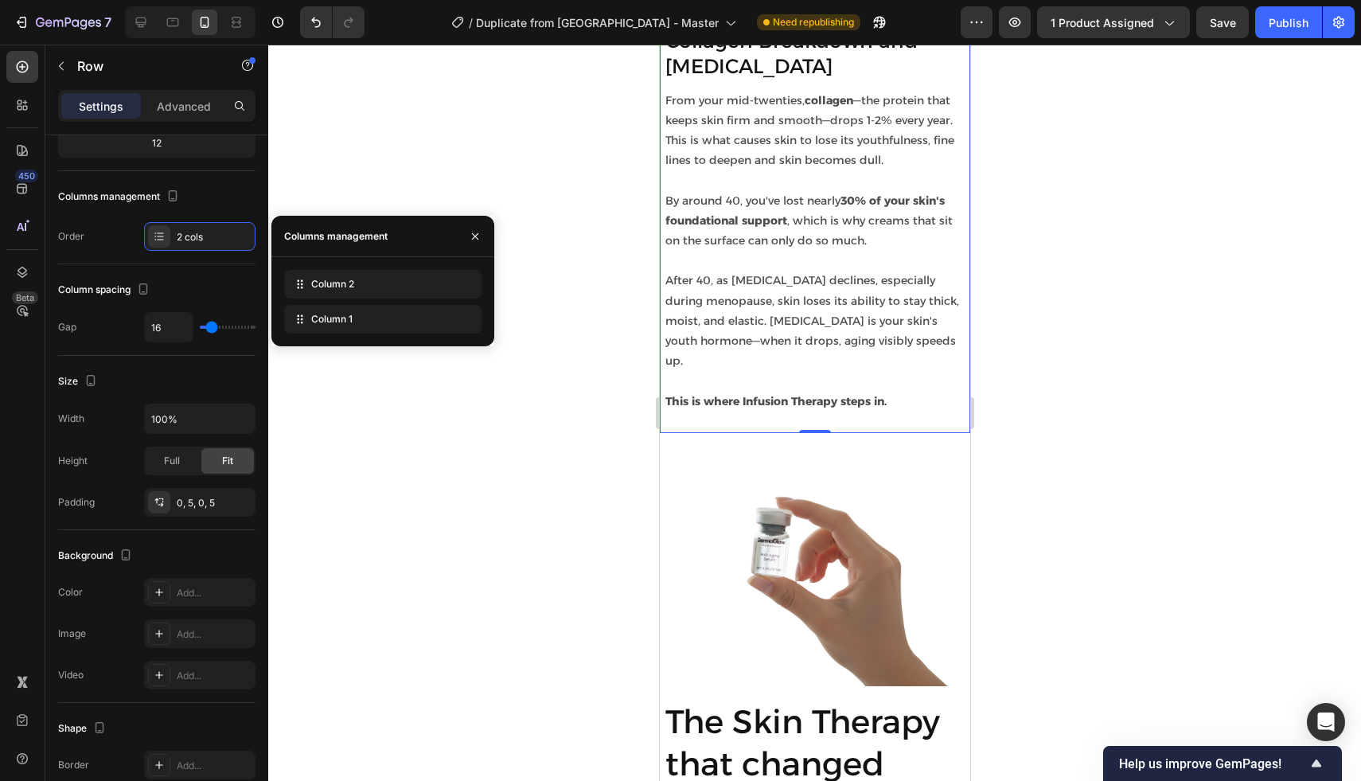
click at [459, 541] on div at bounding box center [814, 413] width 1093 height 736
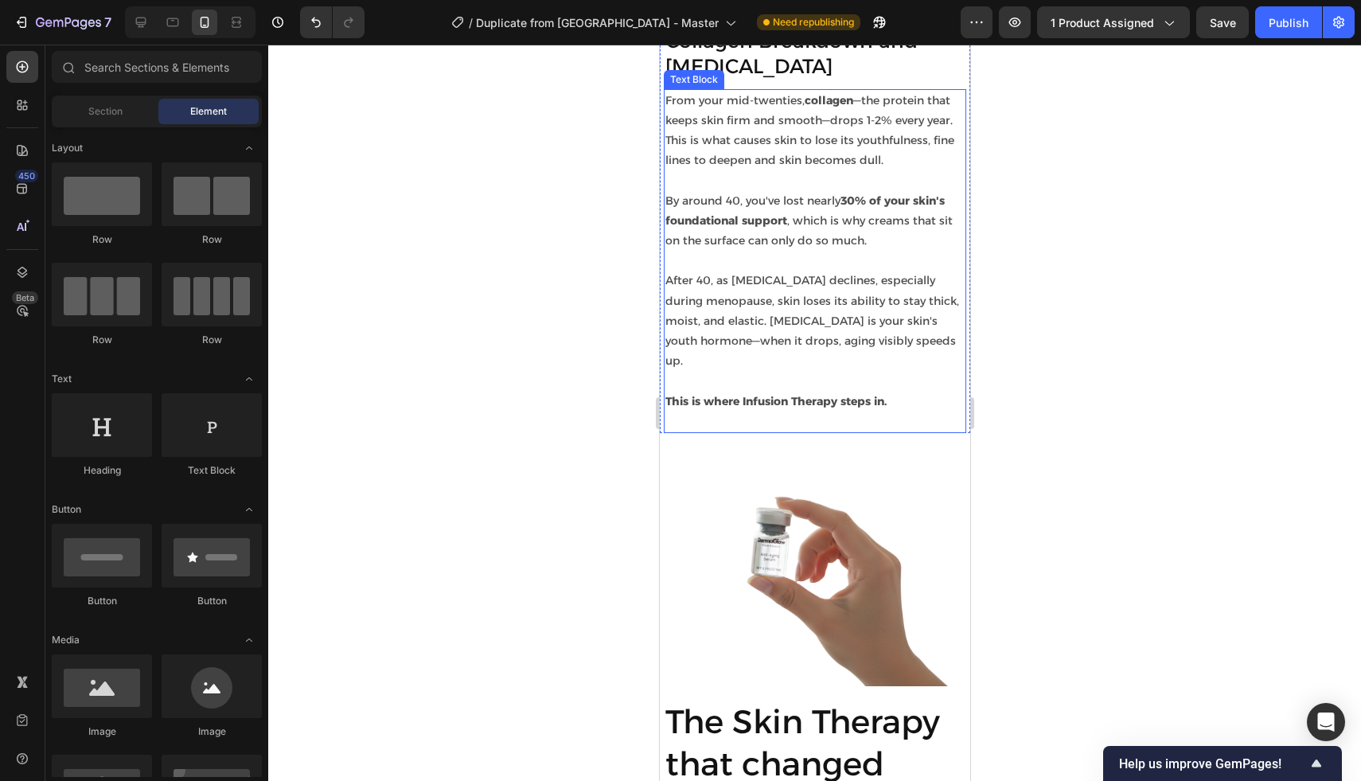
click at [774, 408] on strong "This is where Infusion Therapy steps in." at bounding box center [775, 401] width 221 height 14
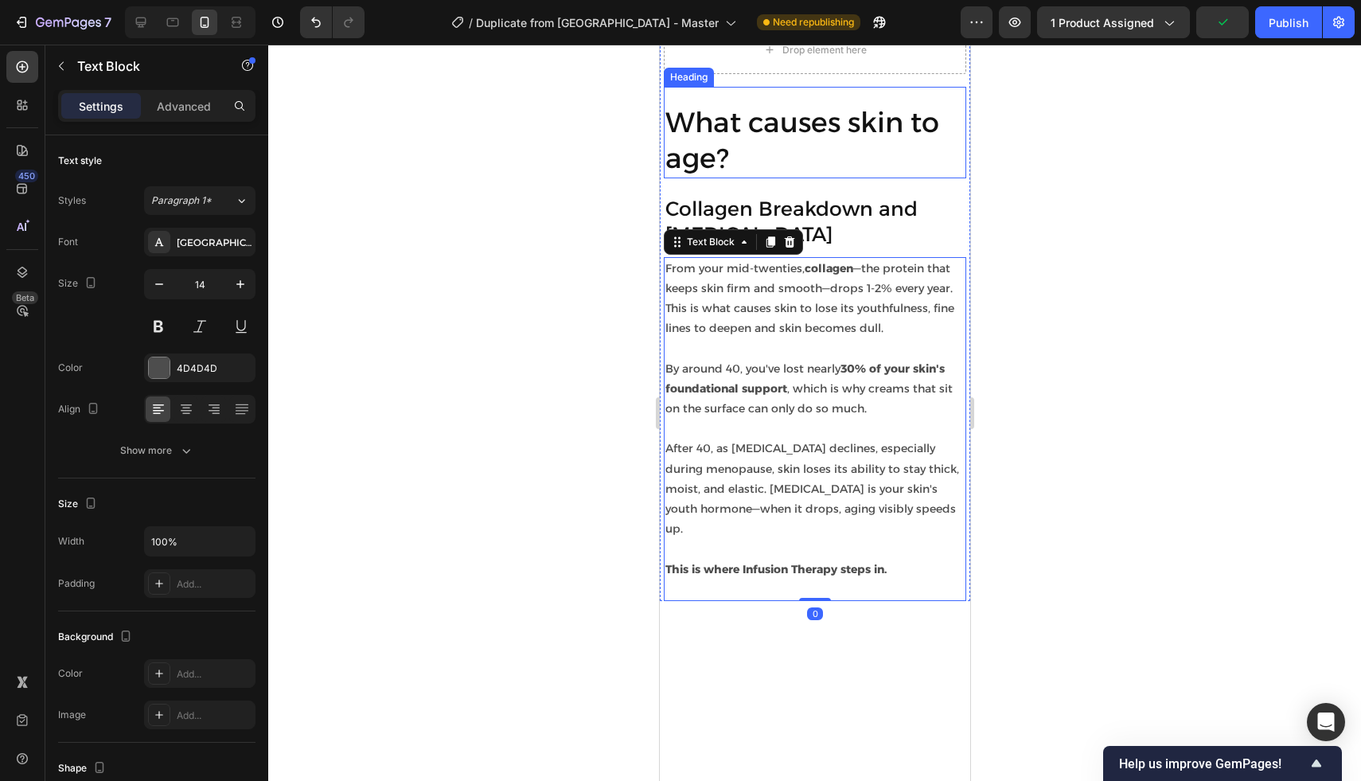
scroll to position [1430, 0]
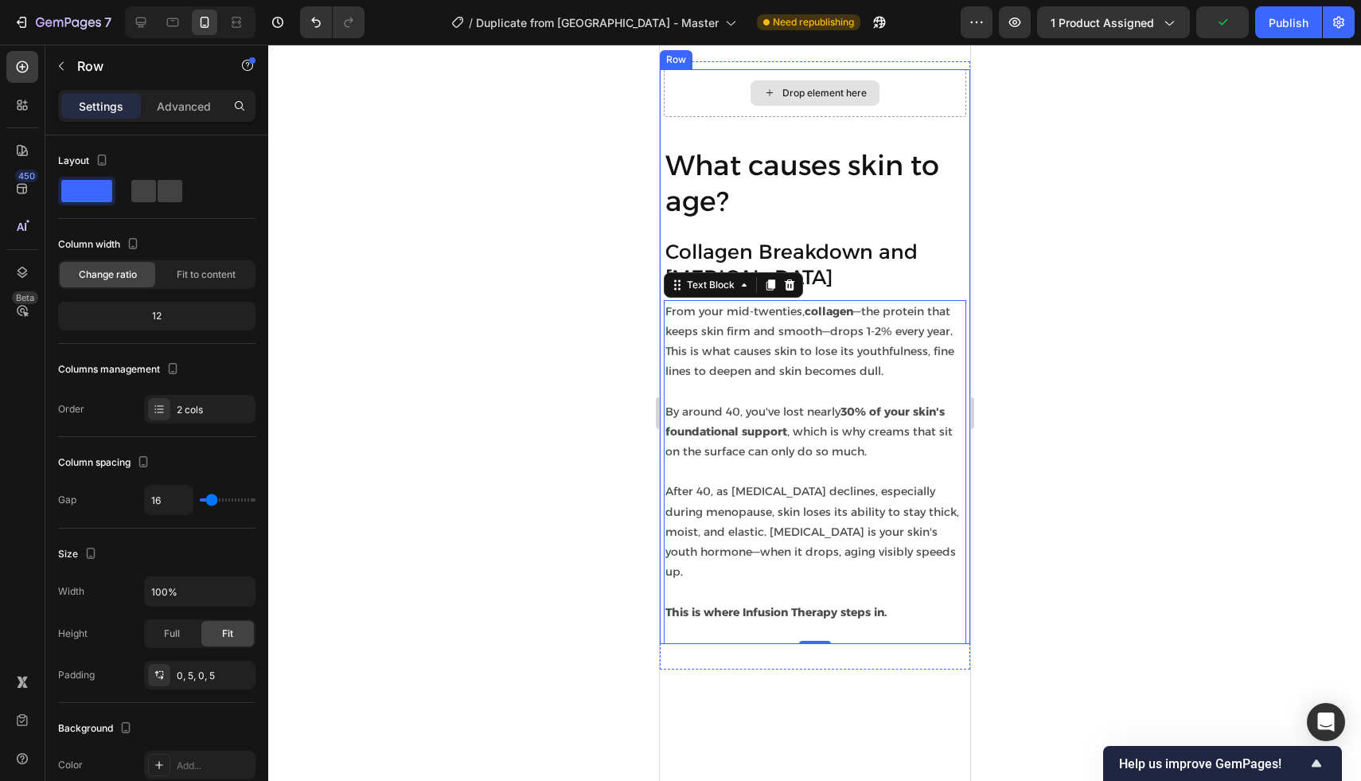
click at [736, 117] on div "Drop element here" at bounding box center [814, 93] width 302 height 48
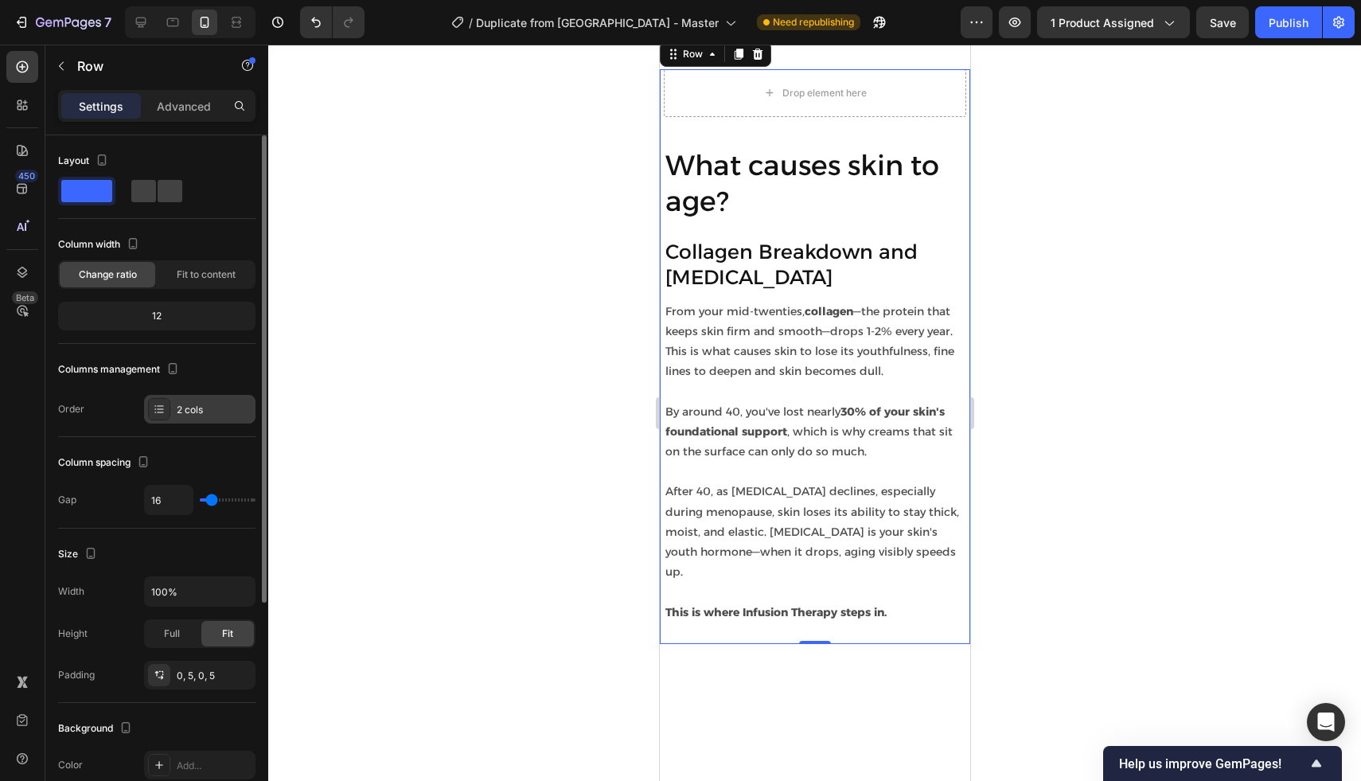
click at [195, 415] on div "2 cols" at bounding box center [214, 410] width 75 height 14
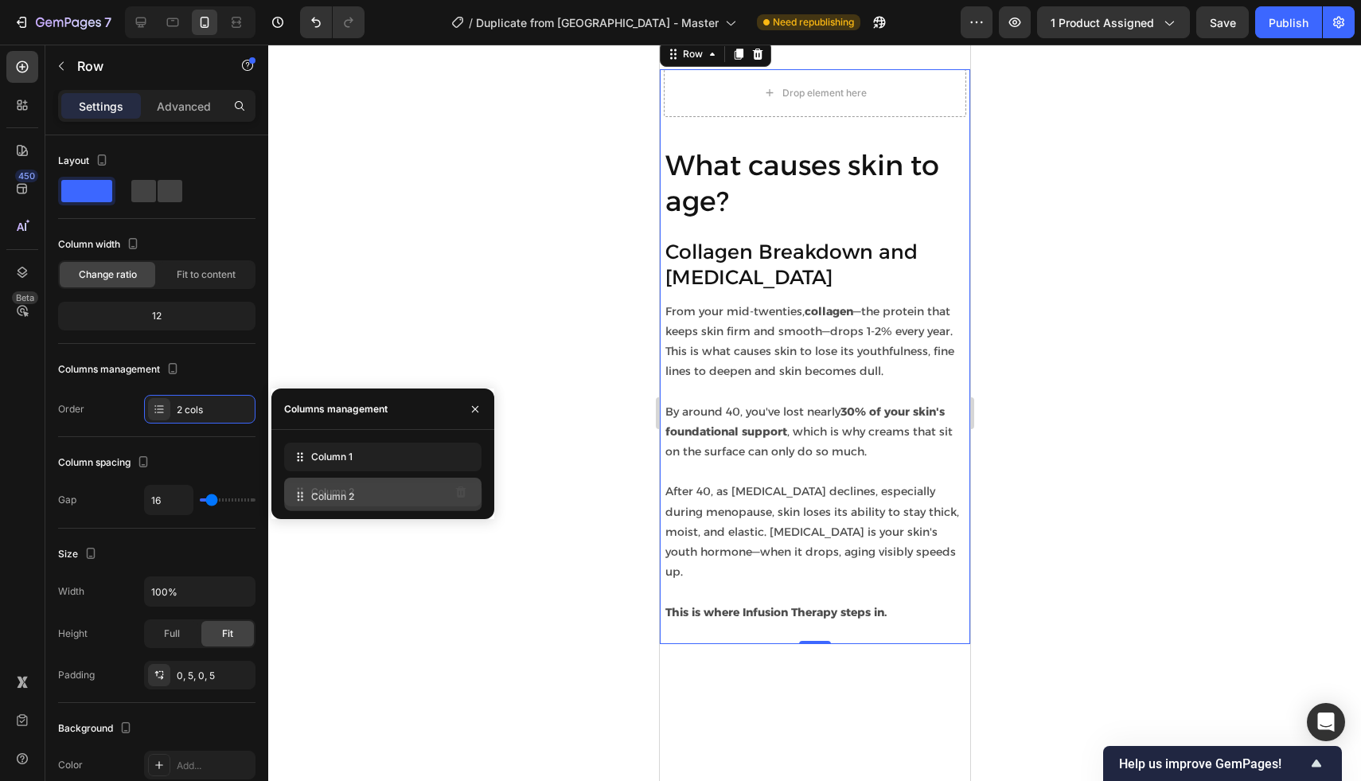
drag, startPoint x: 326, startPoint y: 453, endPoint x: 326, endPoint y: 492, distance: 39.0
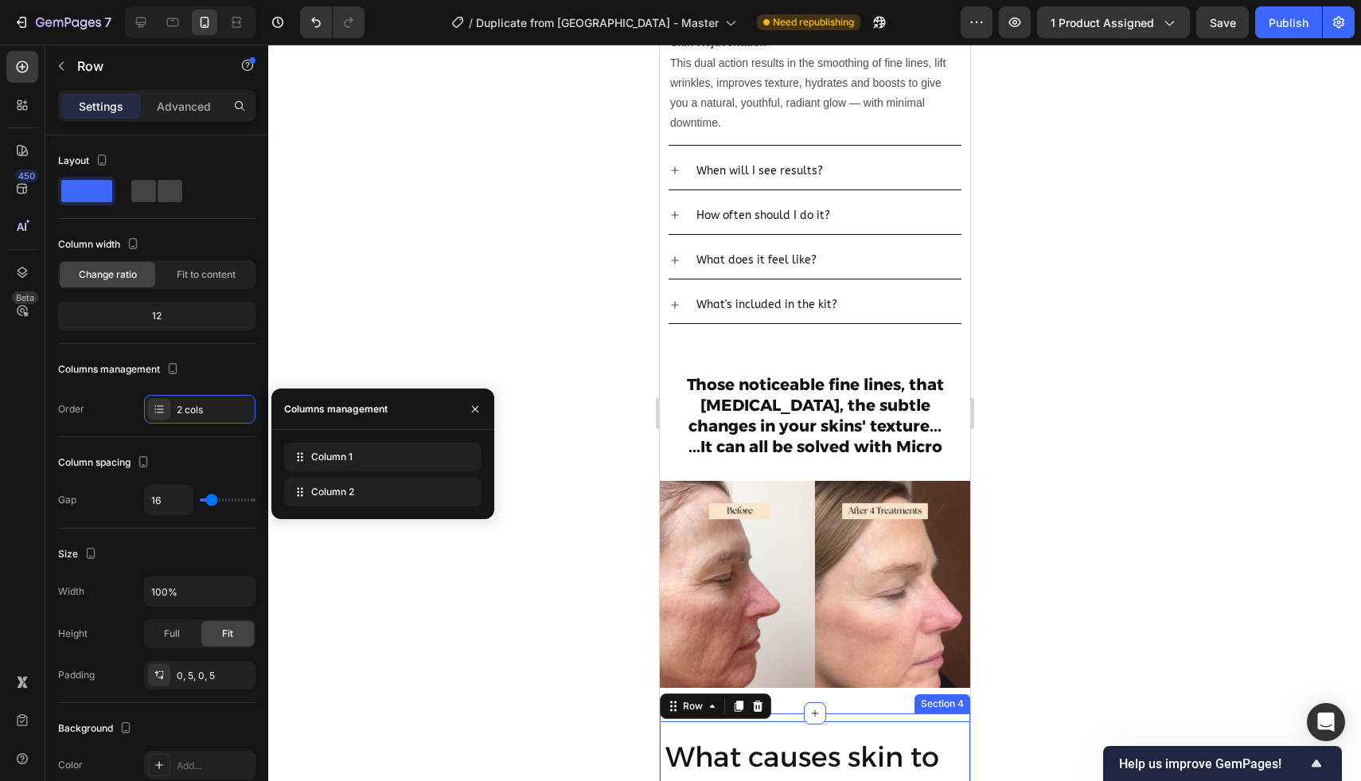
scroll to position [923, 0]
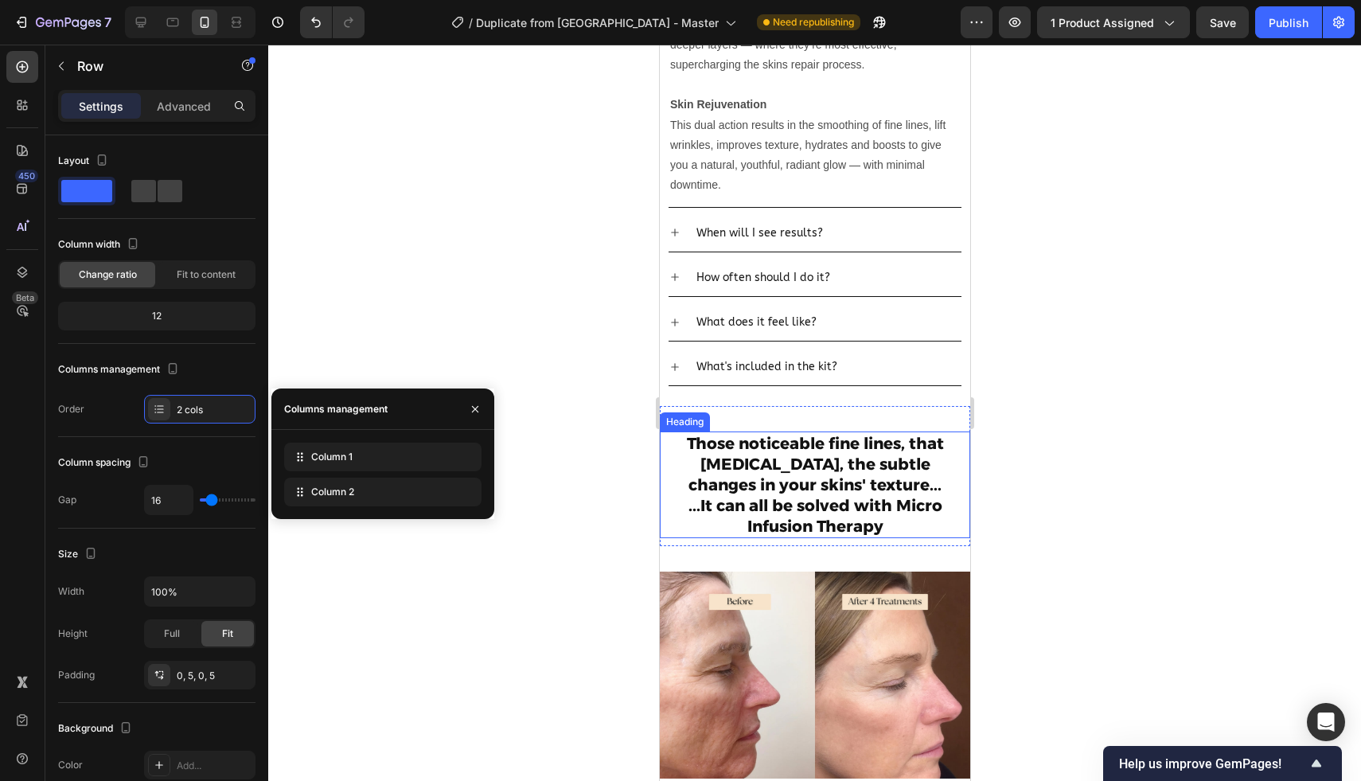
click at [728, 467] on h2 "Those noticeable fine lines, that [MEDICAL_DATA], the subtle changes in your sk…" at bounding box center [814, 484] width 272 height 107
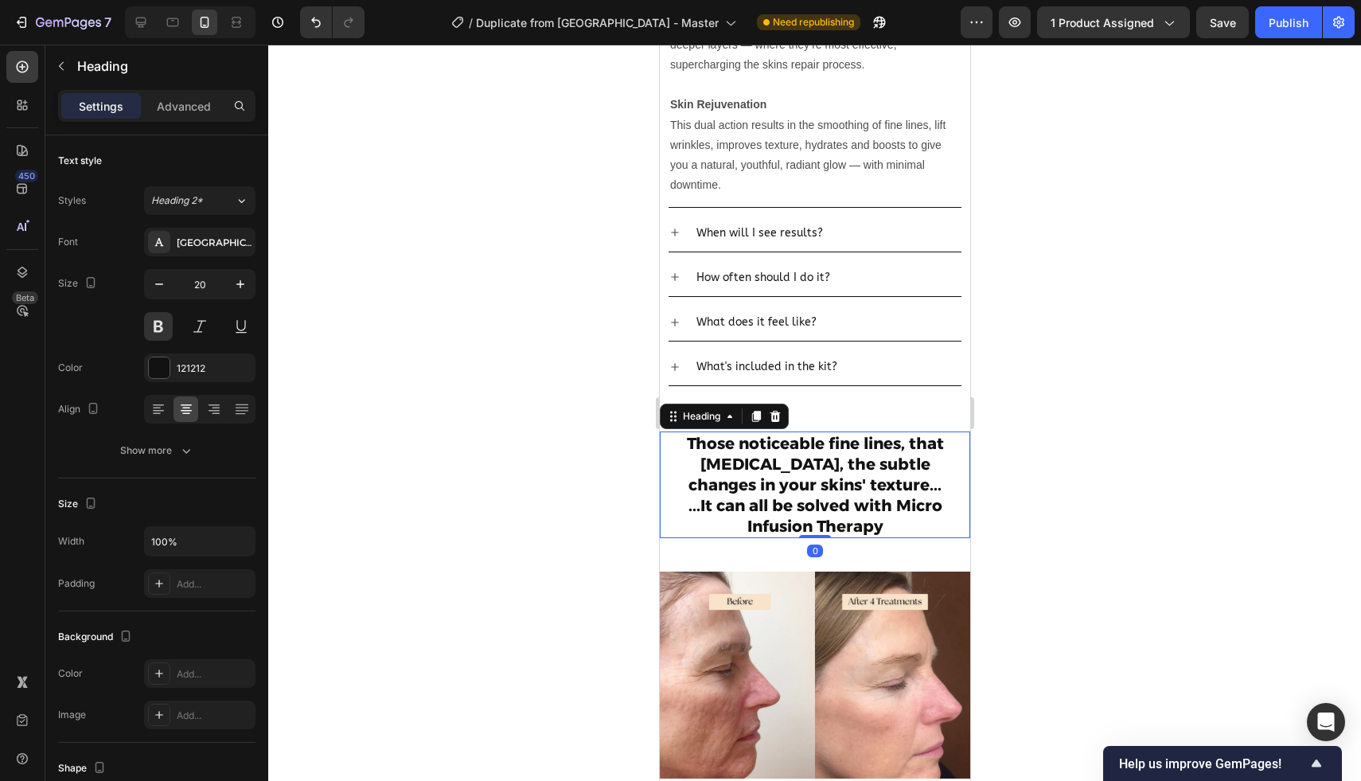
click at [728, 467] on h2 "Those noticeable fine lines, that [MEDICAL_DATA], the subtle changes in your sk…" at bounding box center [814, 484] width 272 height 107
click at [728, 467] on p "Those noticeable fine lines, that [MEDICAL_DATA], the subtle changes in your sk…" at bounding box center [814, 484] width 269 height 103
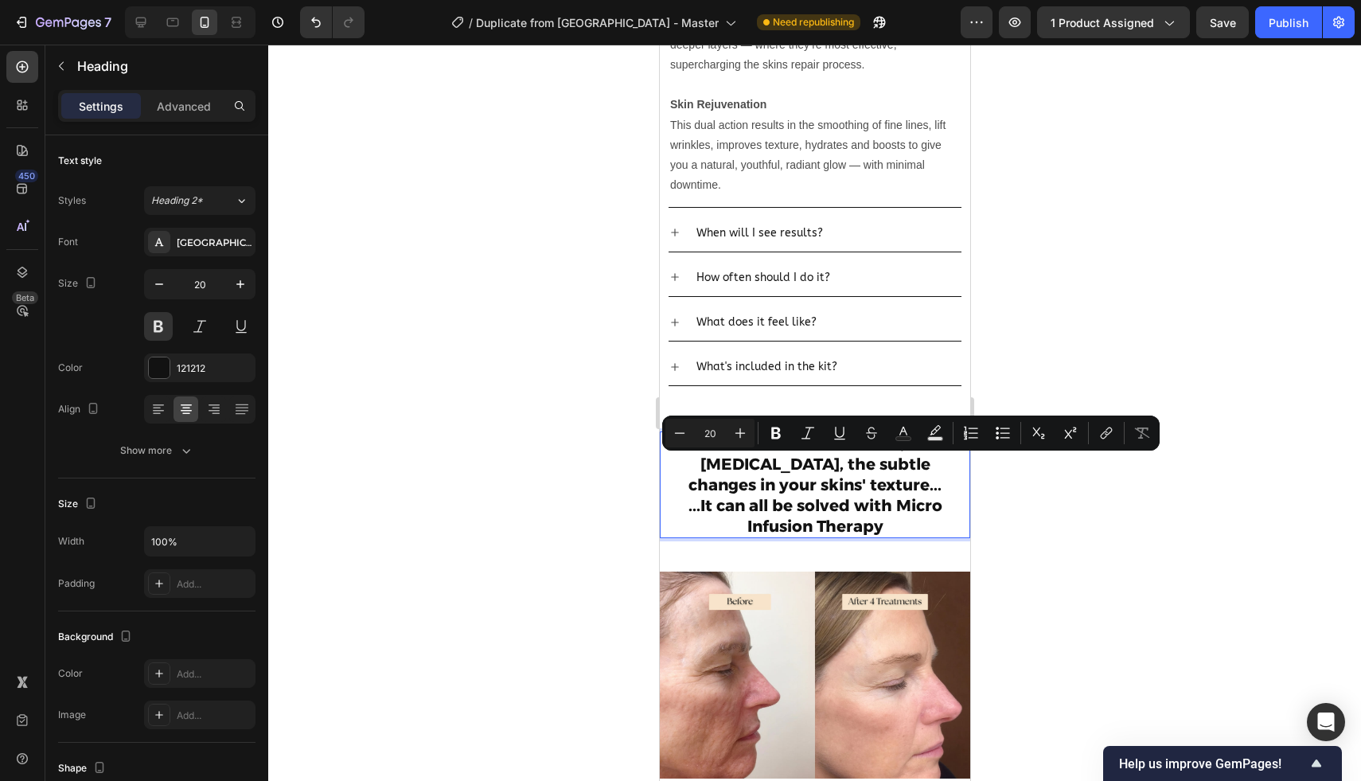
click at [803, 478] on p "Those noticeable fine lines, that [MEDICAL_DATA], the subtle changes in your sk…" at bounding box center [814, 484] width 269 height 103
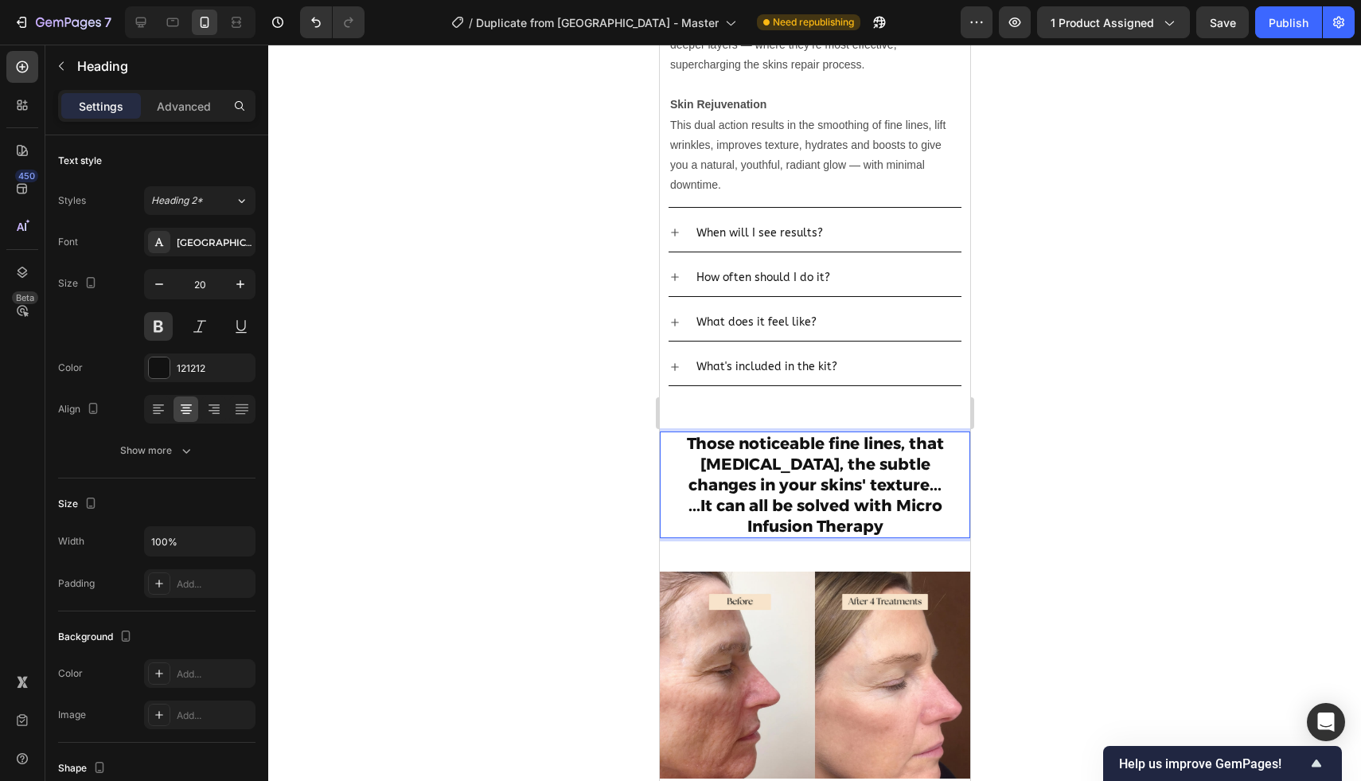
click at [904, 447] on p "Those noticeable fine lines, that [MEDICAL_DATA], the subtle changes in your sk…" at bounding box center [814, 484] width 269 height 103
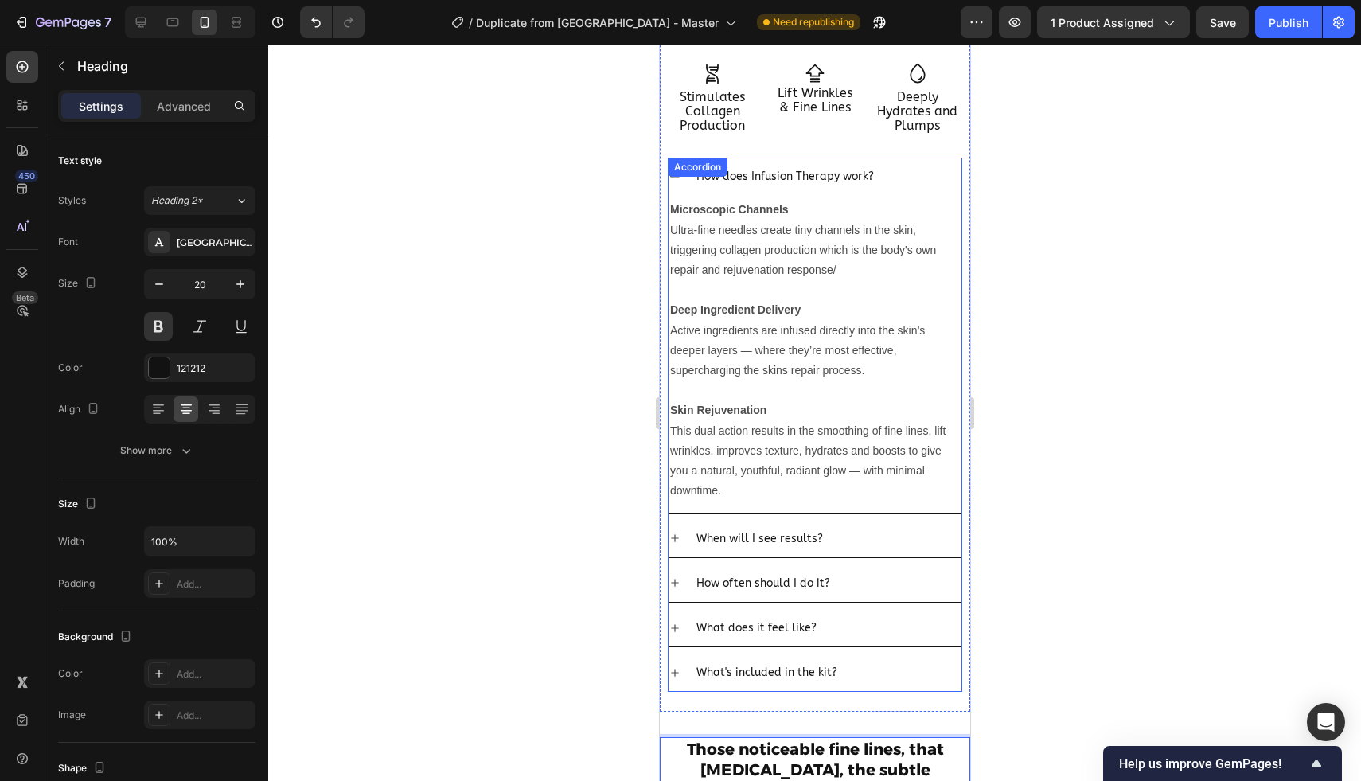
scroll to position [609, 0]
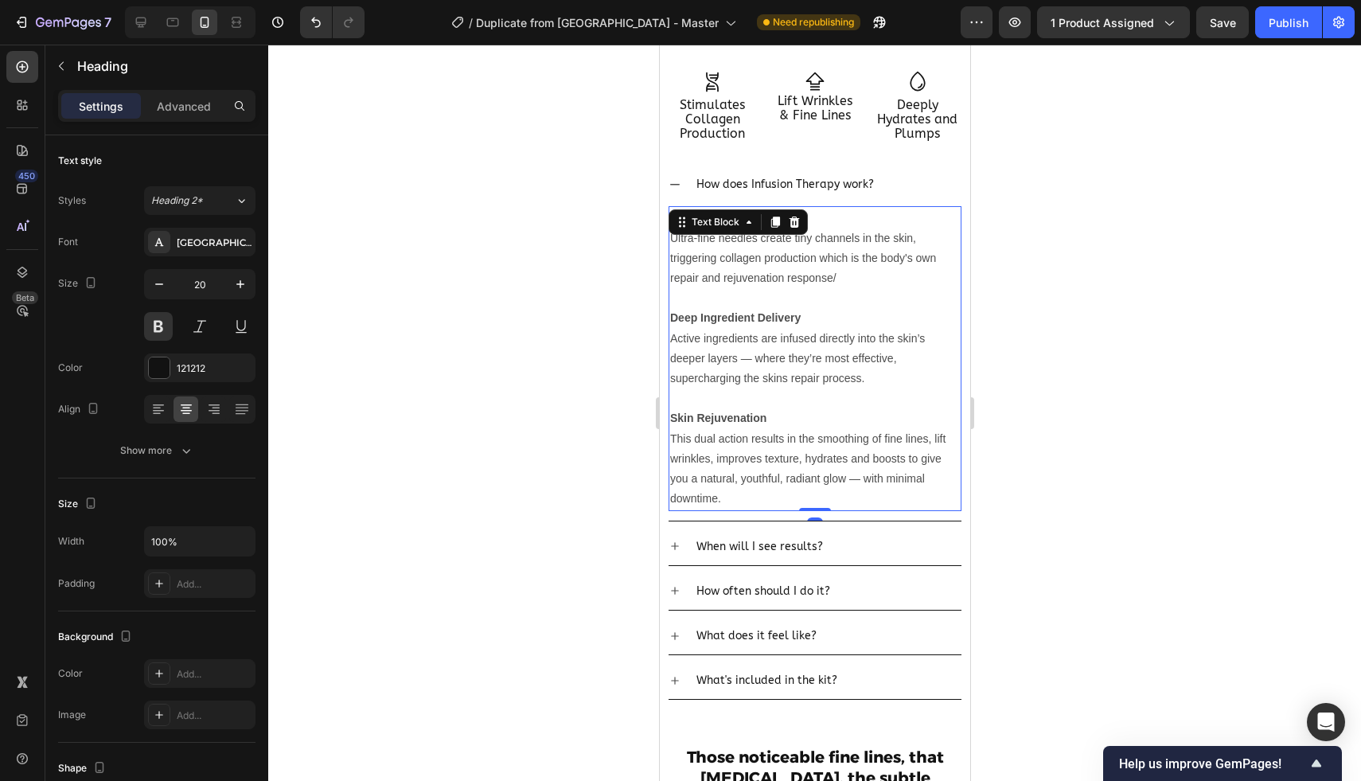
click at [868, 314] on p "Deep Ingredient Delivery Active ingredients are infused directly into the skin’…" at bounding box center [814, 348] width 290 height 80
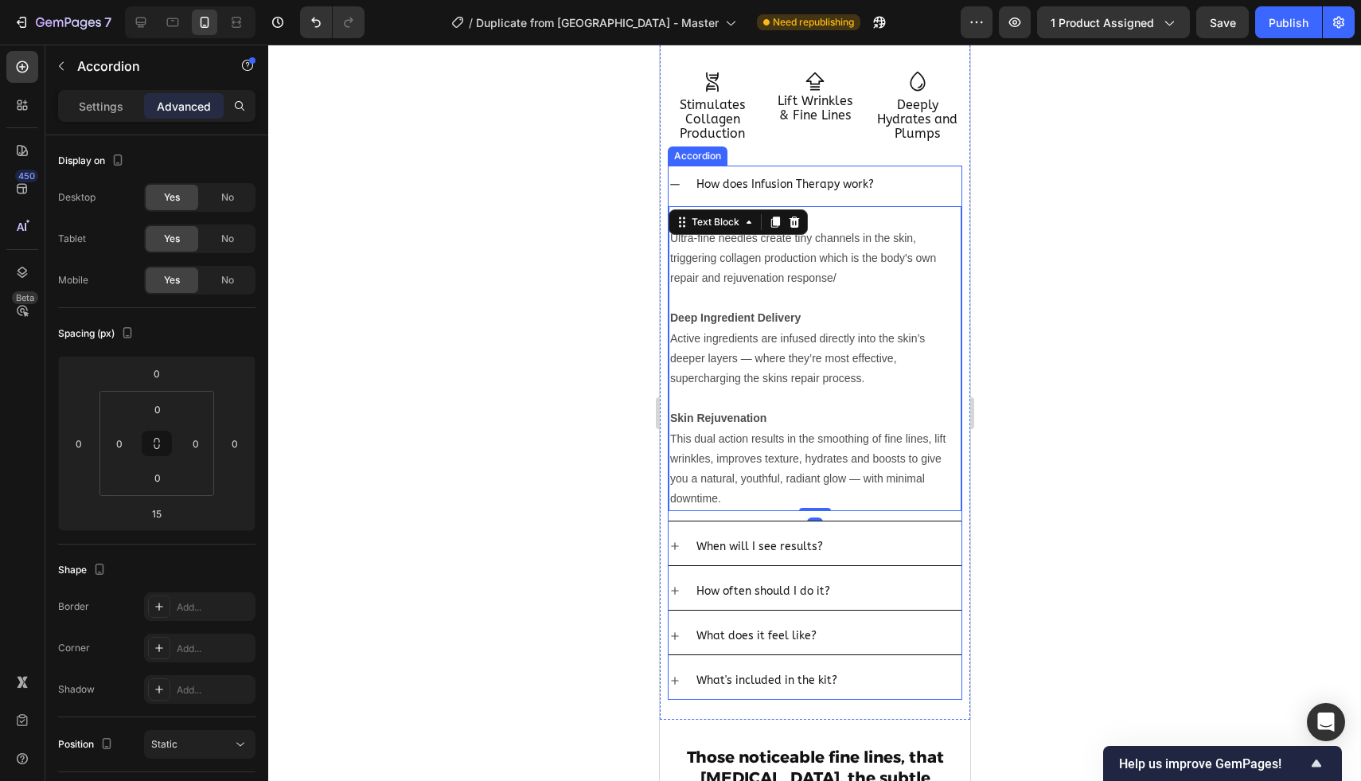
click at [899, 190] on div "How does Infusion Therapy work?" at bounding box center [826, 184] width 267 height 25
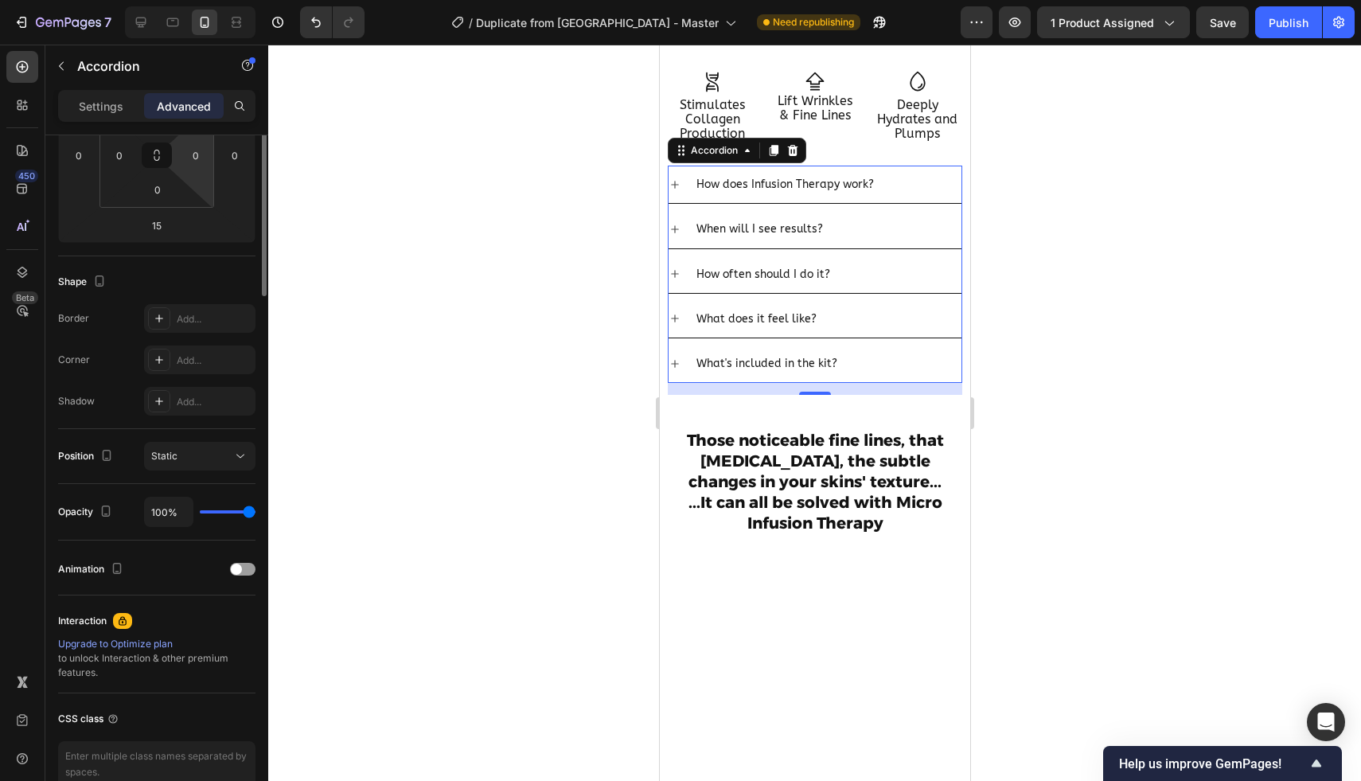
scroll to position [0, 0]
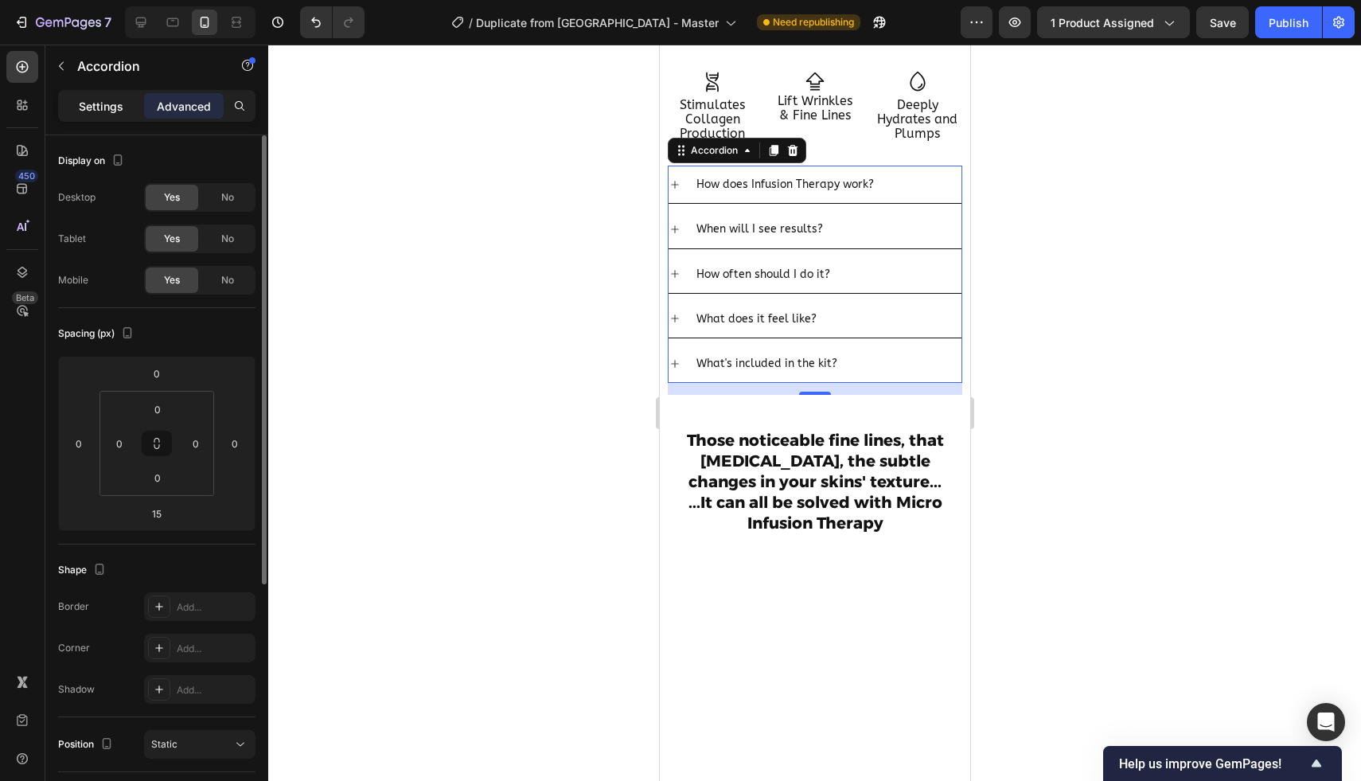
click at [109, 116] on div "Settings" at bounding box center [101, 105] width 80 height 25
type input "8"
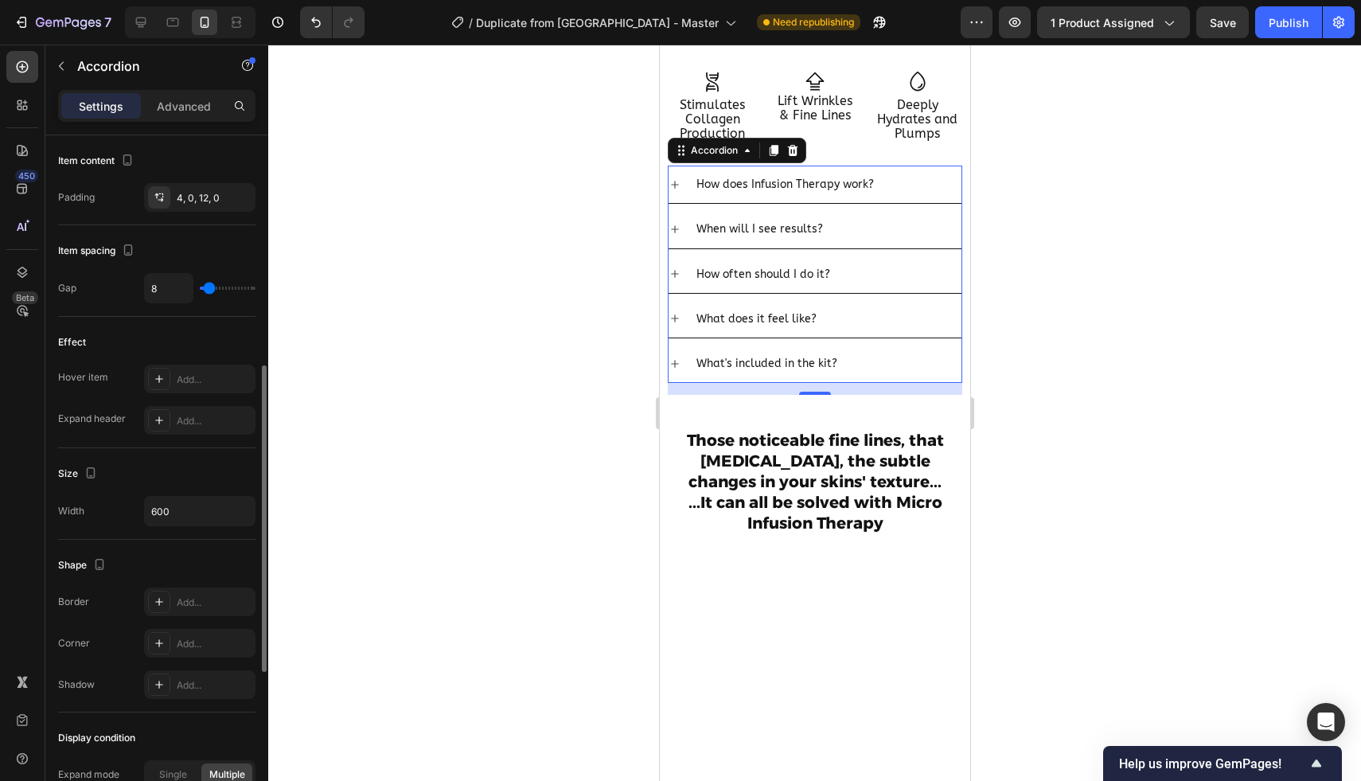
scroll to position [691, 0]
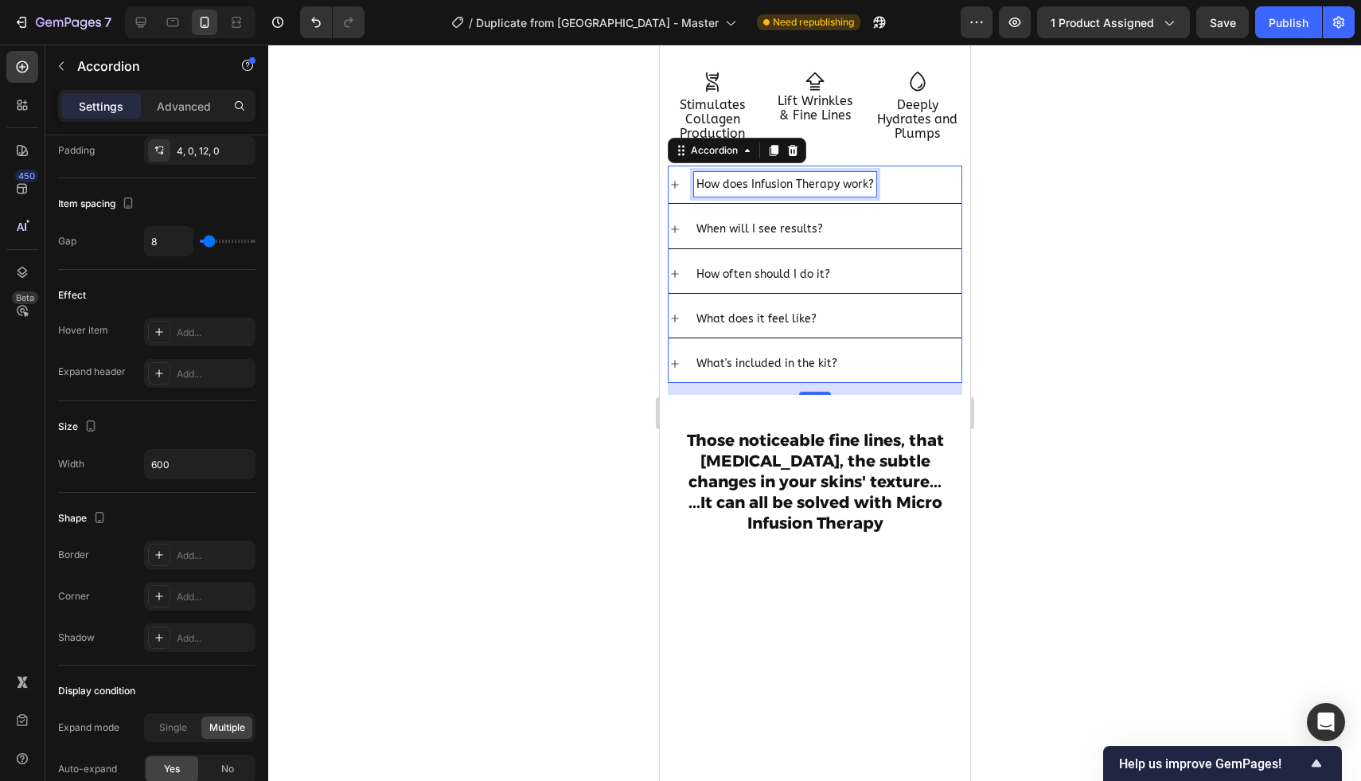
click at [840, 188] on p "How does Infusion Therapy work?" at bounding box center [784, 184] width 177 height 20
click at [899, 193] on div "How does Infusion Therapy work?" at bounding box center [826, 184] width 267 height 25
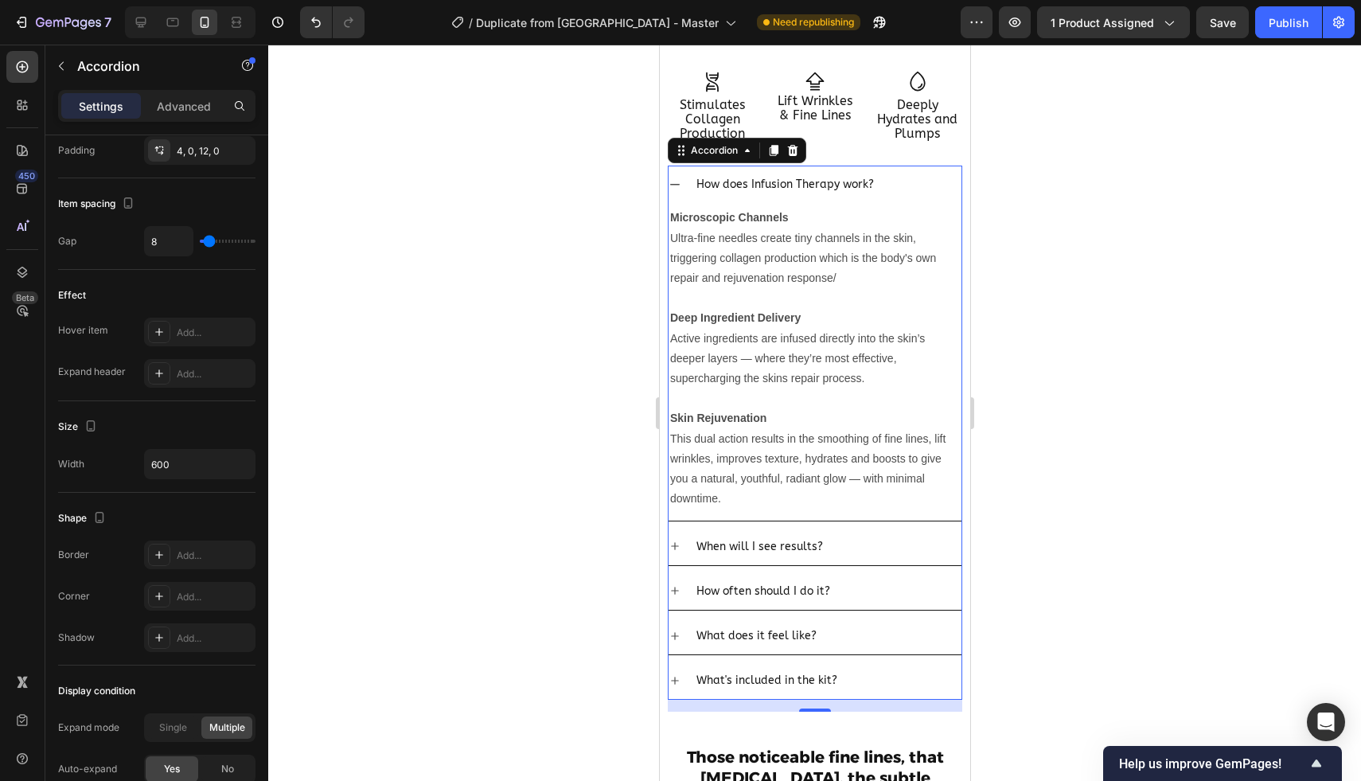
click at [899, 193] on div "How does Infusion Therapy work?" at bounding box center [826, 184] width 267 height 25
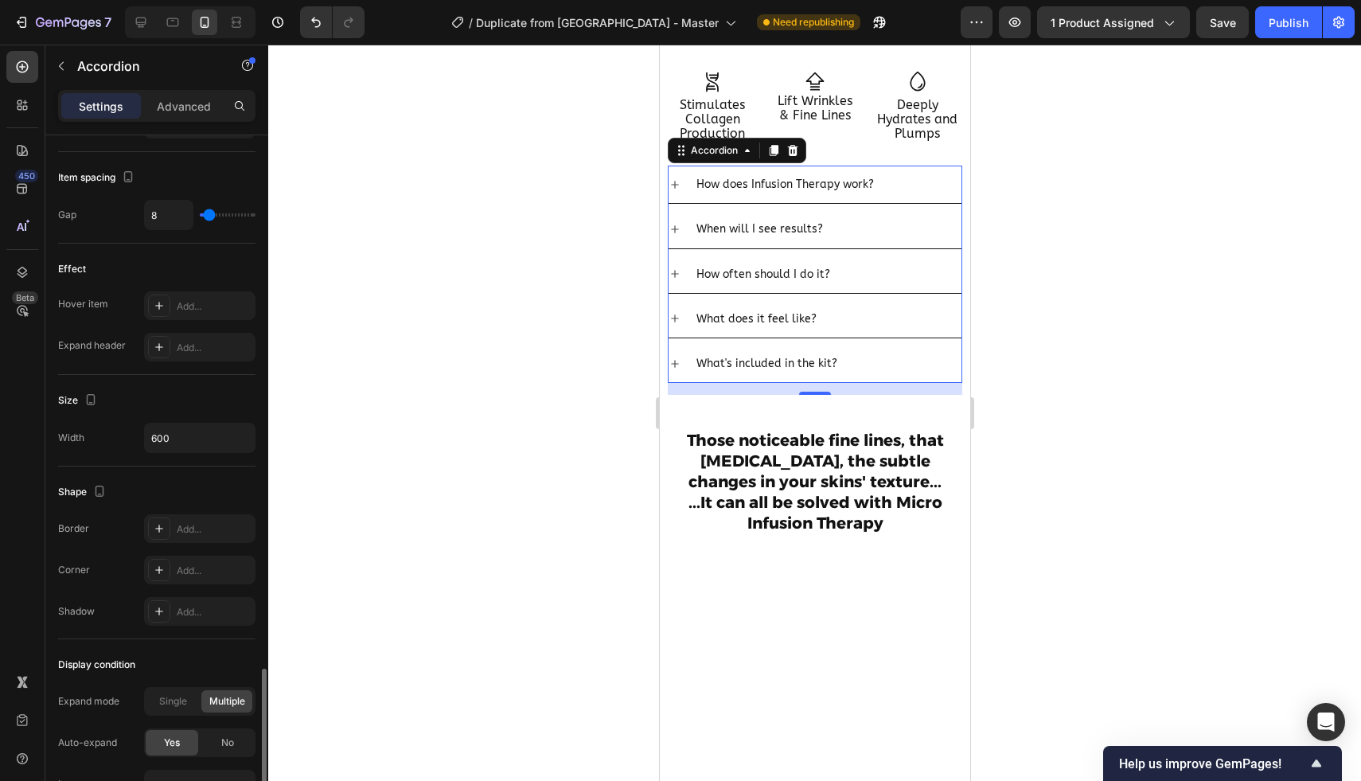
scroll to position [866, 0]
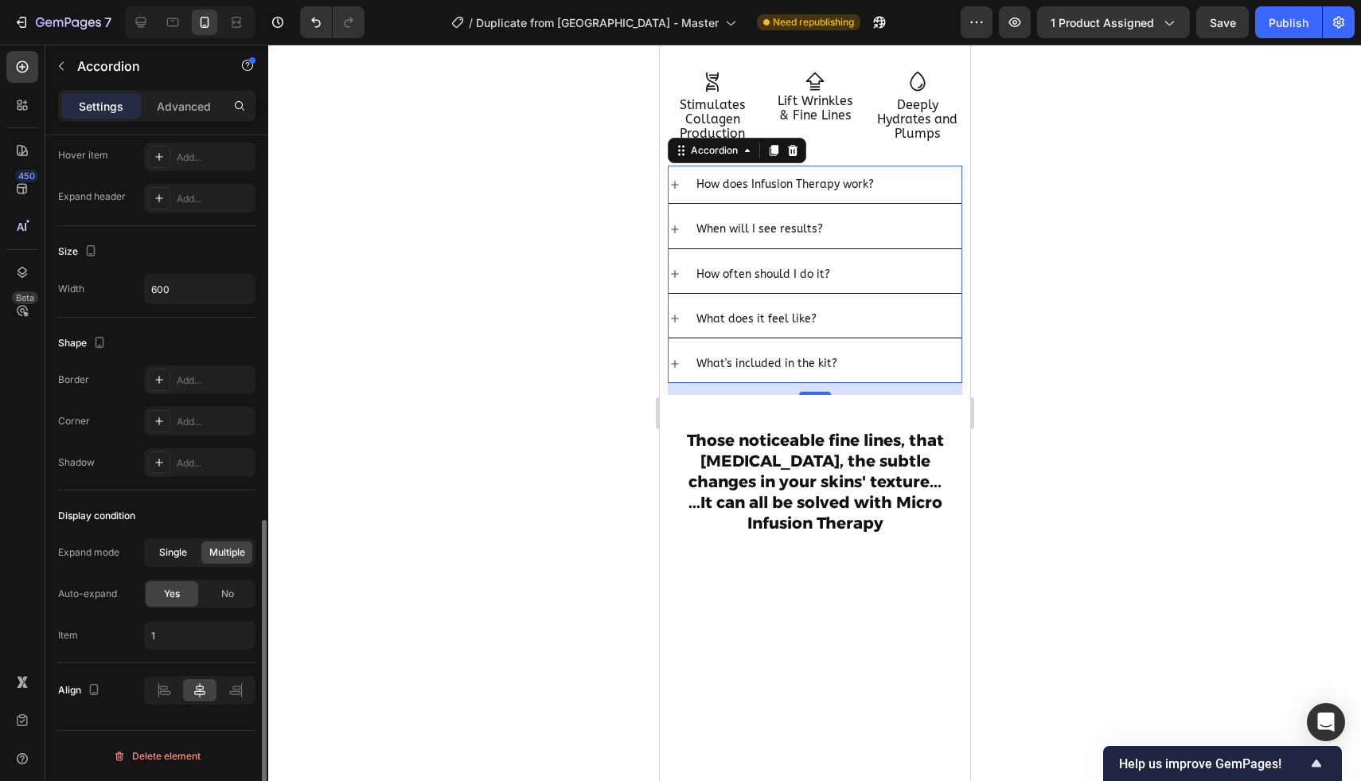
click at [188, 560] on div "Single" at bounding box center [172, 552] width 51 height 22
click at [227, 556] on span "Multiple" at bounding box center [227, 552] width 36 height 14
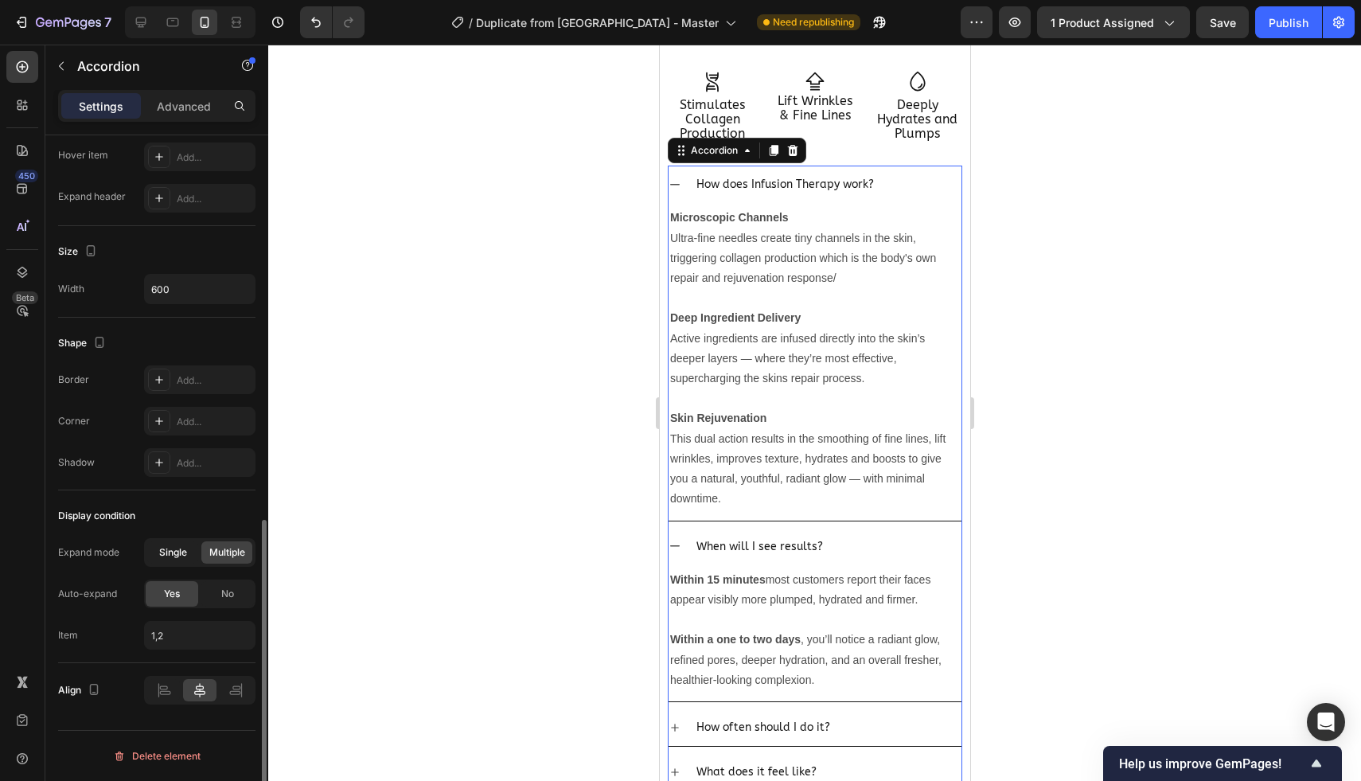
click at [177, 553] on span "Single" at bounding box center [173, 552] width 28 height 14
type input "1"
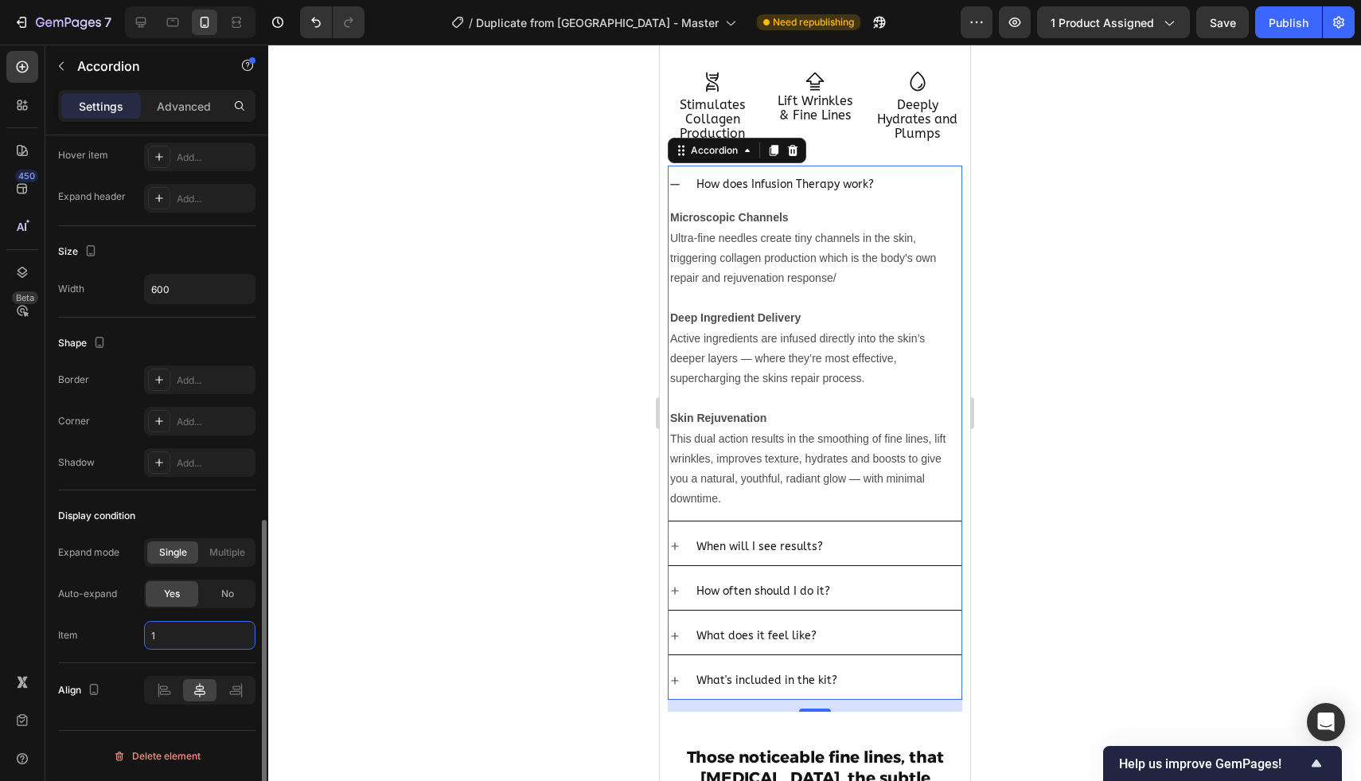
click at [175, 642] on input "1" at bounding box center [199, 635] width 111 height 29
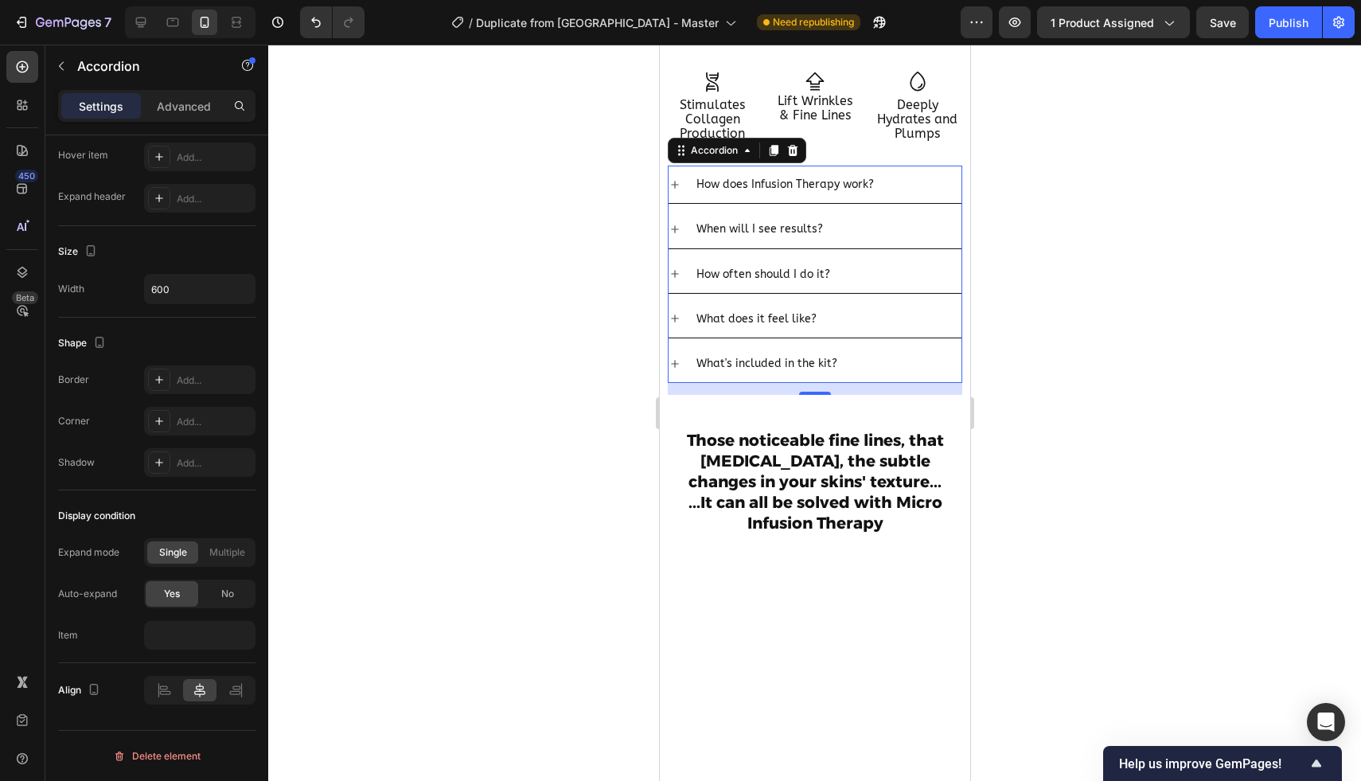
click at [331, 621] on div at bounding box center [814, 413] width 1093 height 736
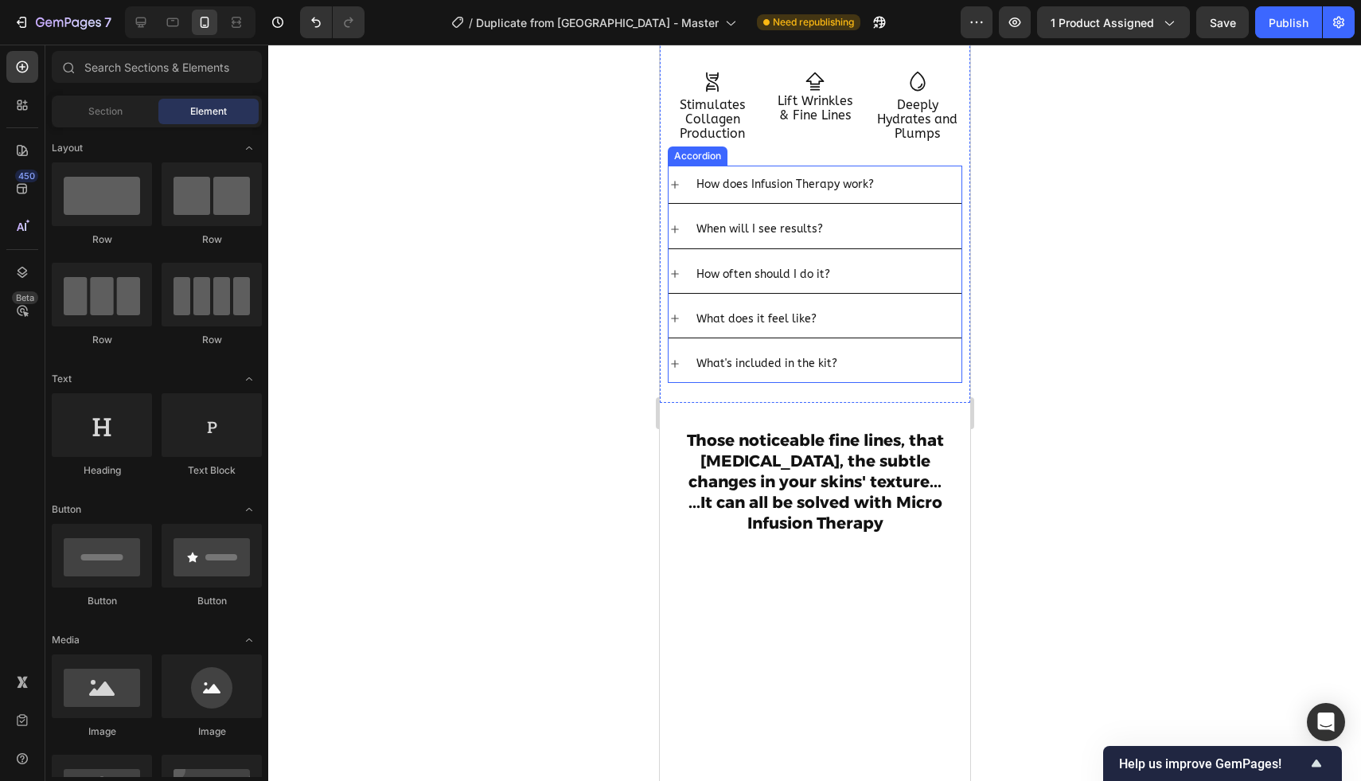
click at [907, 195] on div "How does Infusion Therapy work?" at bounding box center [826, 184] width 267 height 25
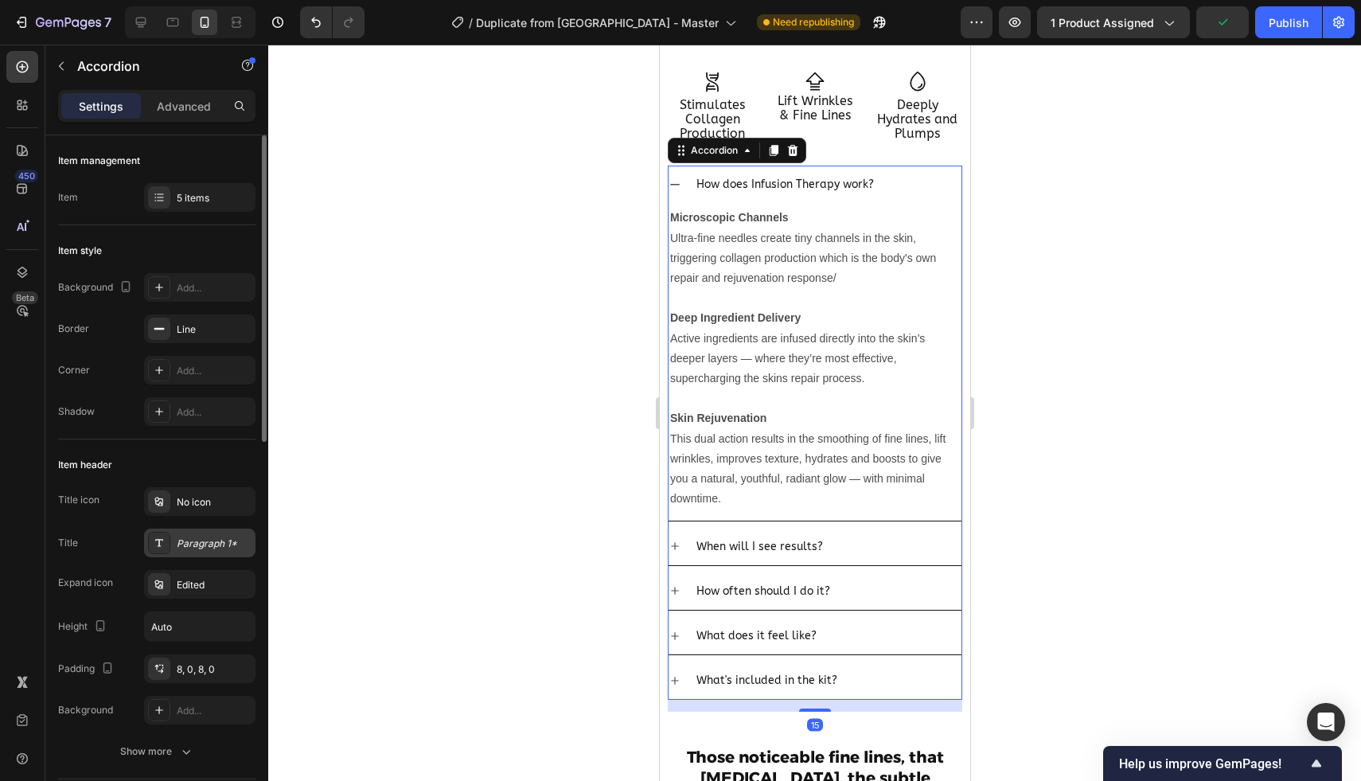
click at [201, 543] on div "Paragraph 1*" at bounding box center [214, 543] width 75 height 14
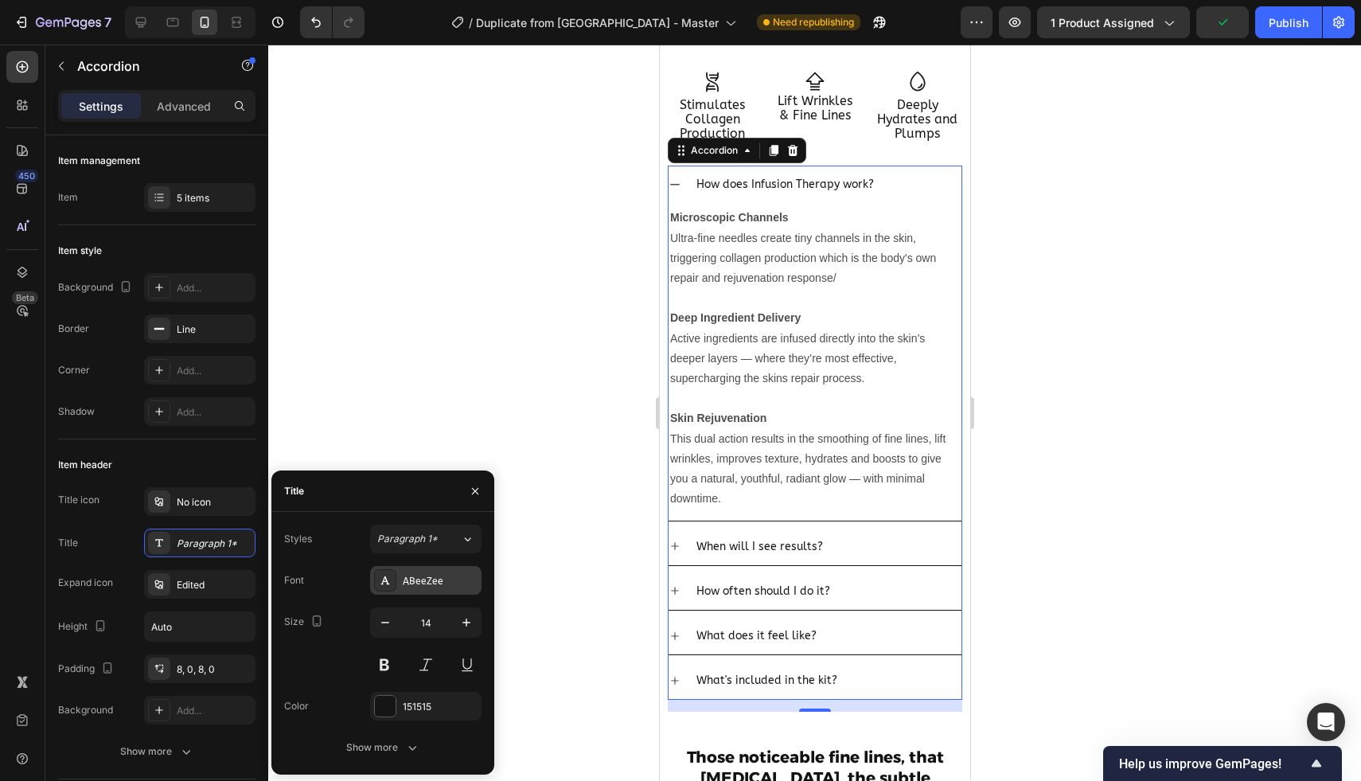
click at [418, 578] on div "ABeeZee" at bounding box center [440, 581] width 75 height 14
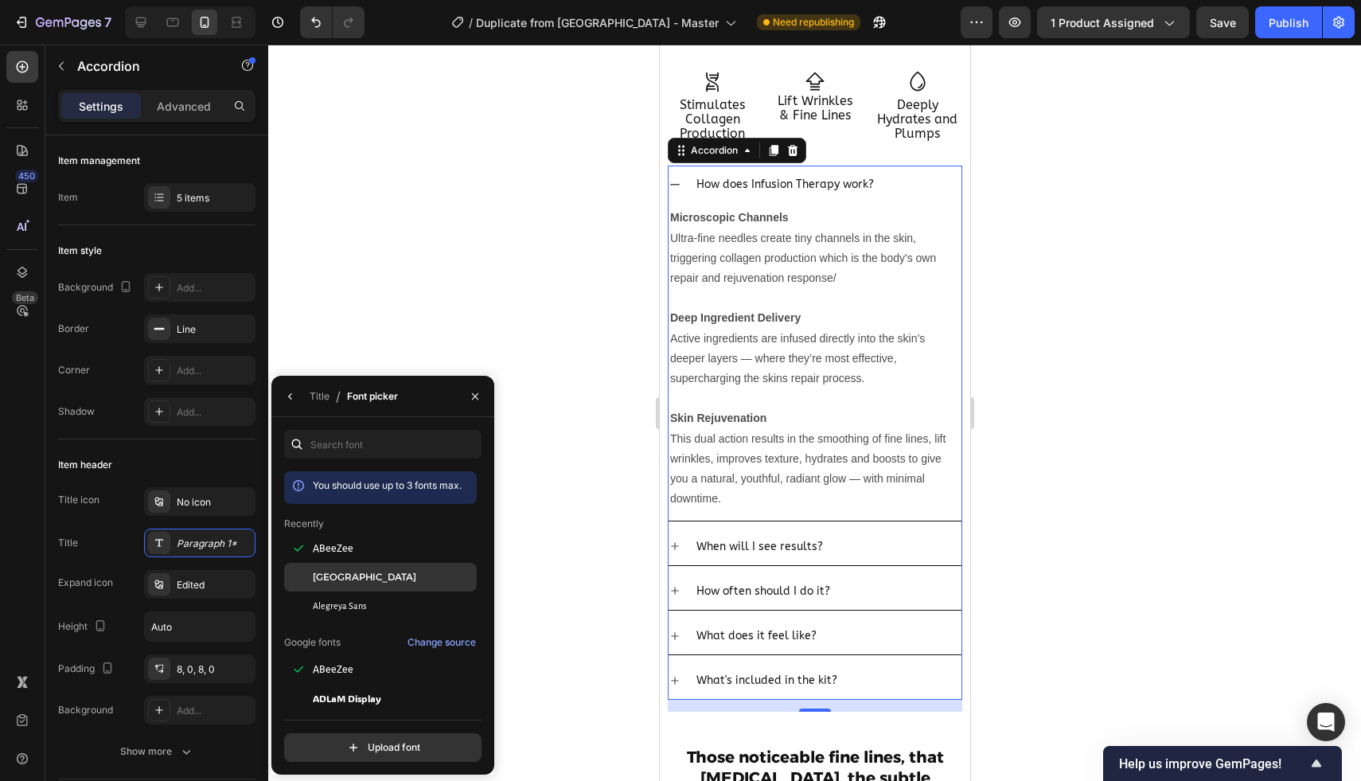
click at [369, 576] on div "[GEOGRAPHIC_DATA]" at bounding box center [393, 577] width 161 height 14
click at [571, 390] on div at bounding box center [814, 413] width 1093 height 736
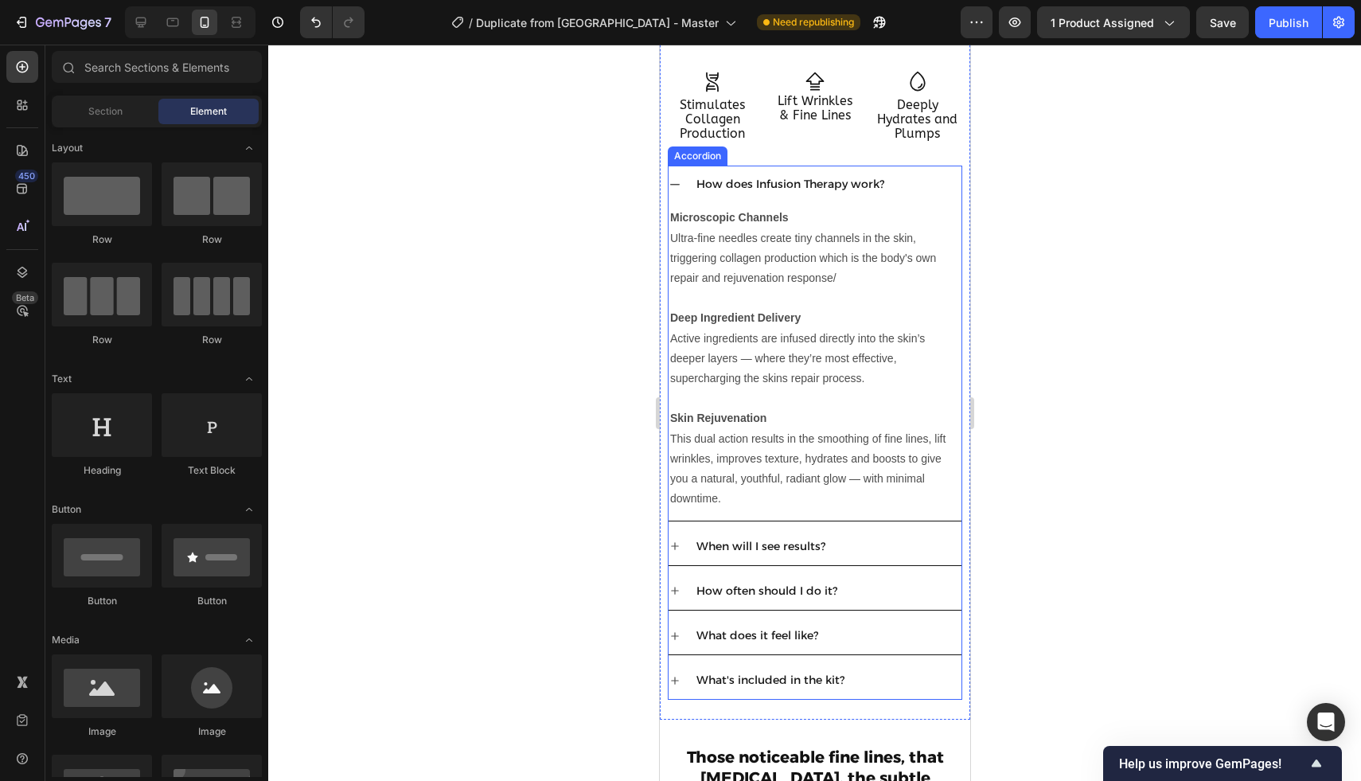
click at [682, 190] on div "How does Infusion Therapy work?" at bounding box center [814, 184] width 293 height 37
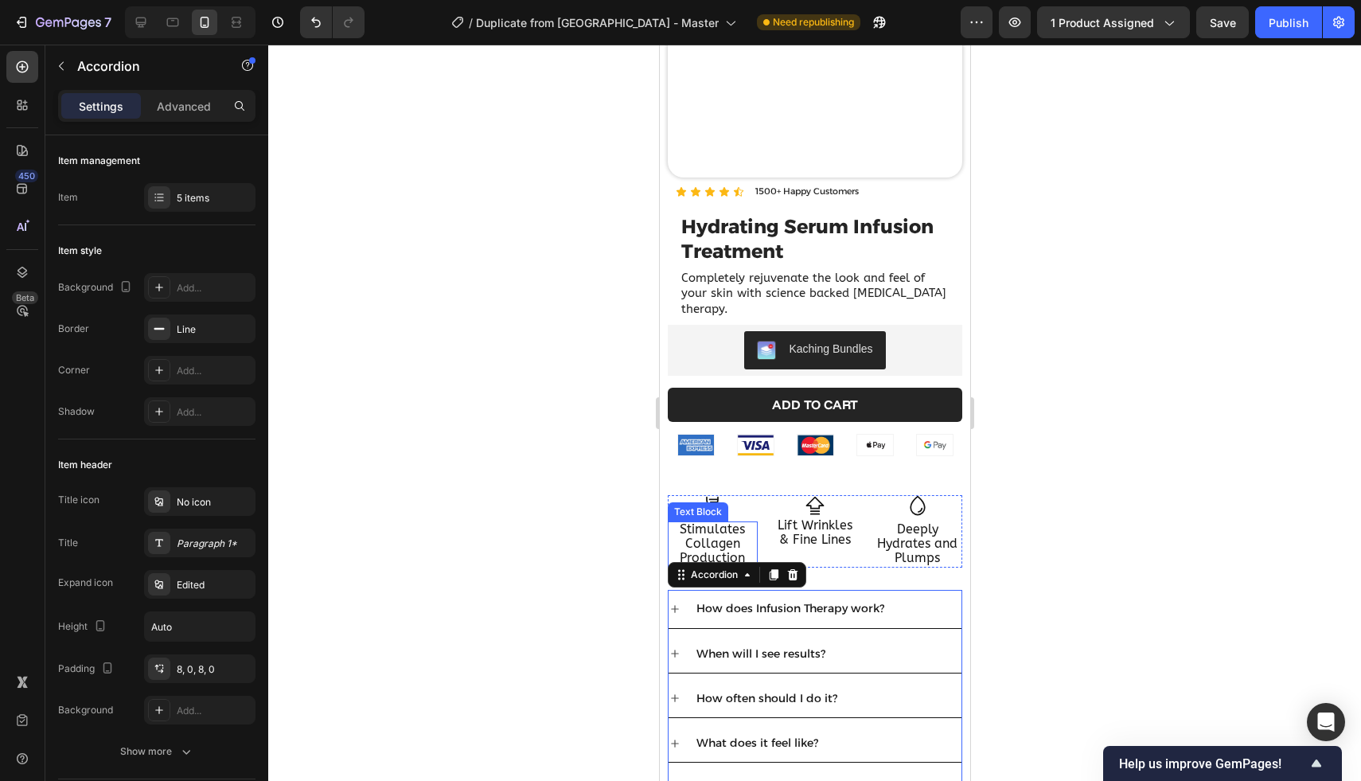
scroll to position [0, 0]
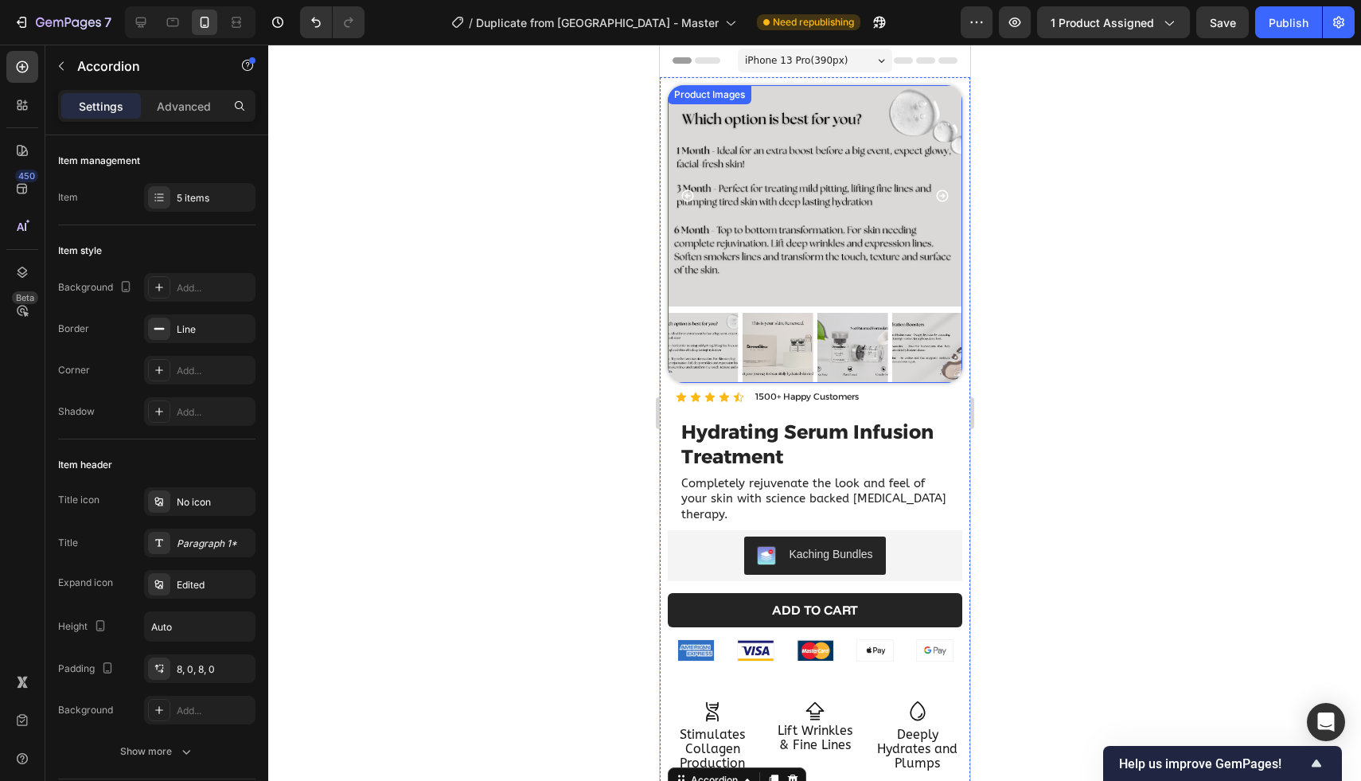
click at [942, 196] on icon "Carousel Next Arrow" at bounding box center [941, 195] width 12 height 12
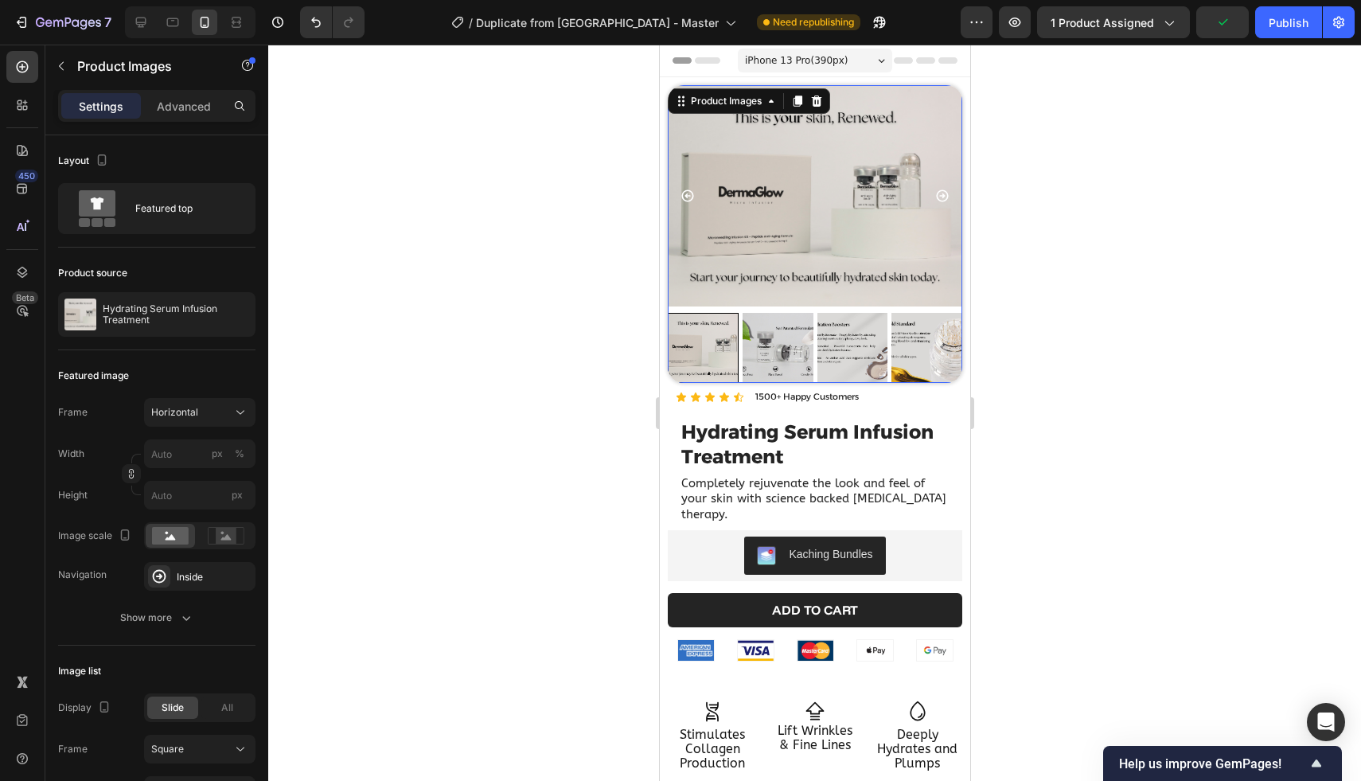
click at [942, 196] on icon "Carousel Next Arrow" at bounding box center [941, 195] width 12 height 12
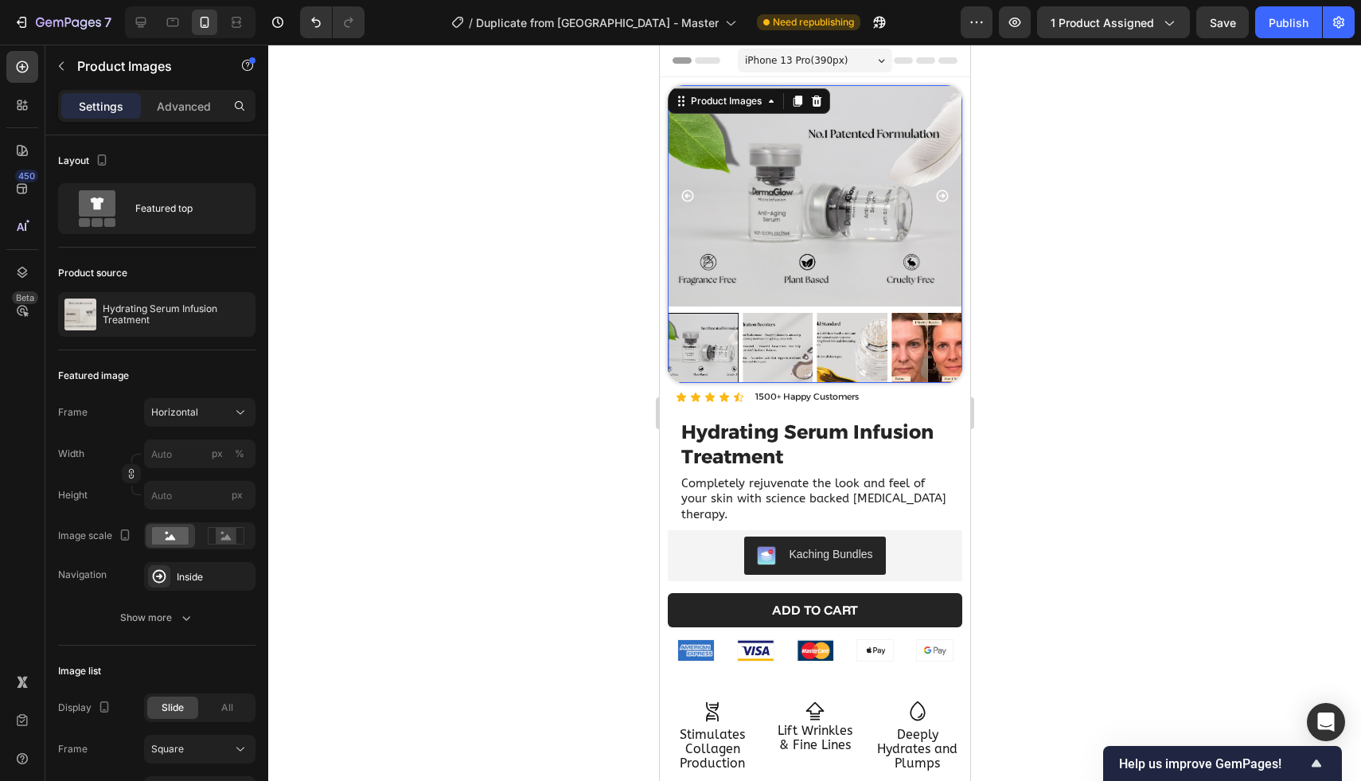
click at [942, 196] on icon "Carousel Next Arrow" at bounding box center [941, 195] width 12 height 12
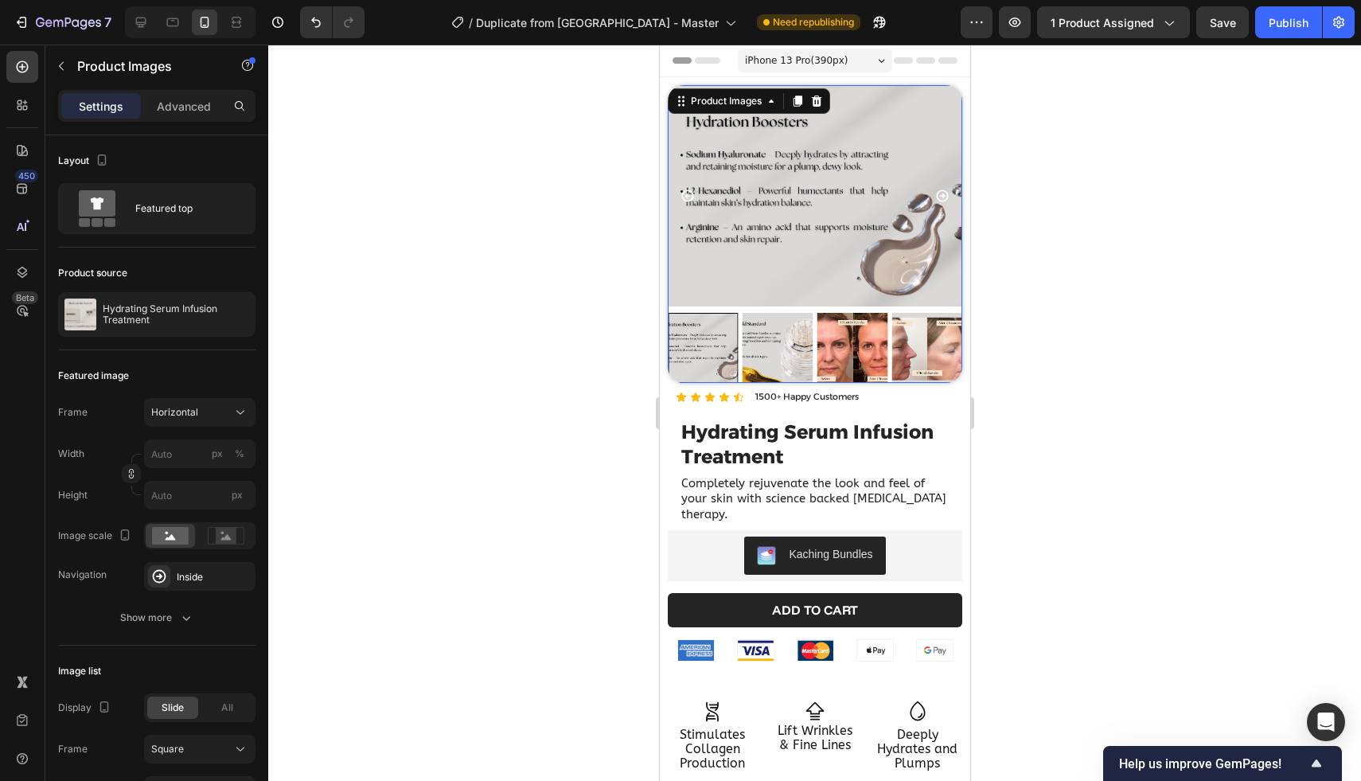
click at [942, 196] on icon "Carousel Next Arrow" at bounding box center [941, 195] width 12 height 12
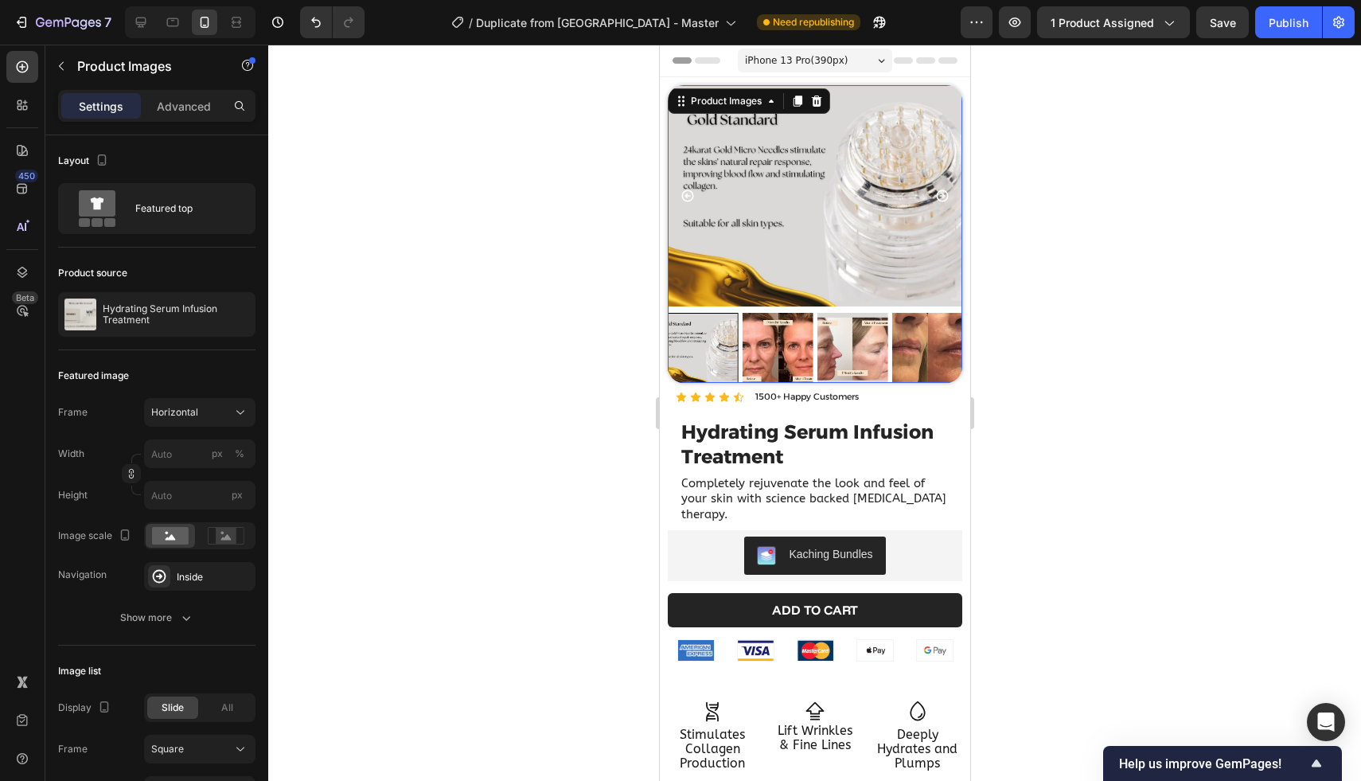
click at [942, 196] on icon "Carousel Next Arrow" at bounding box center [941, 195] width 12 height 12
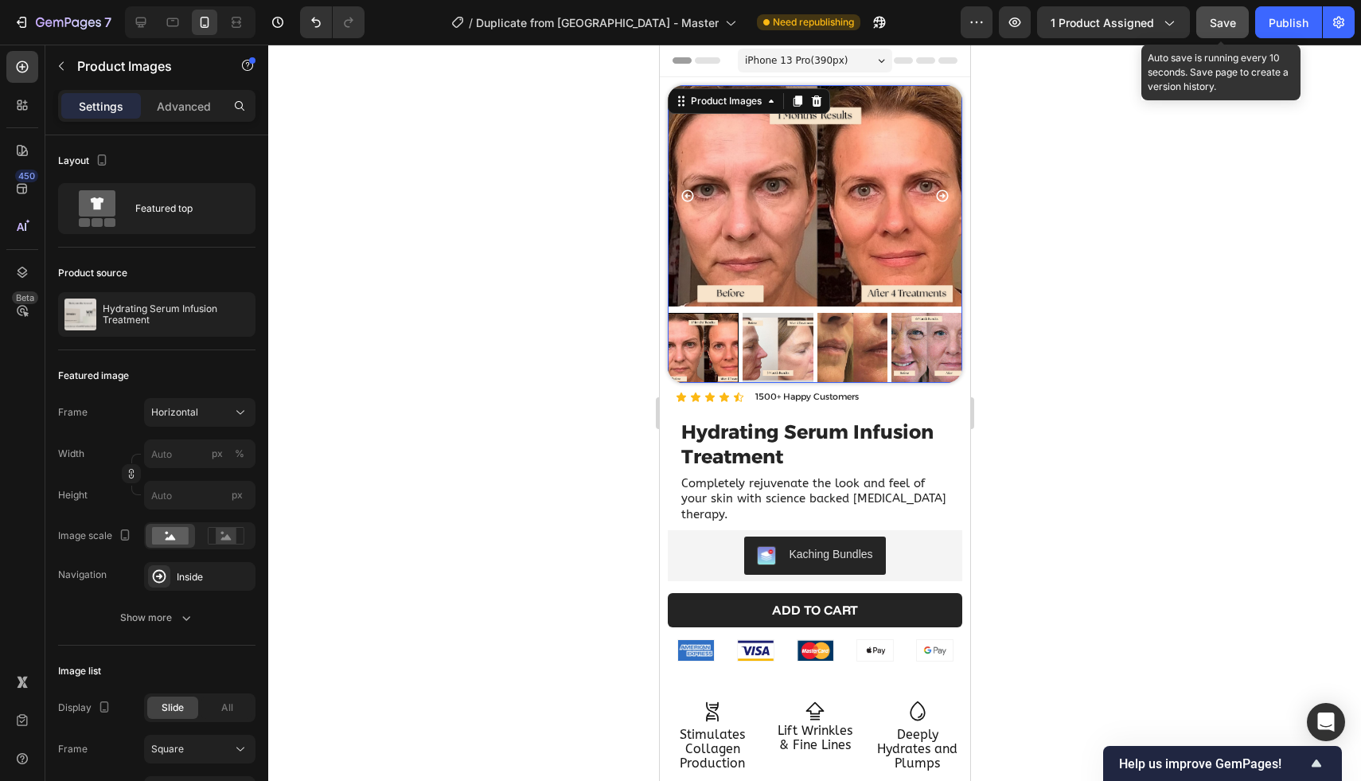
click at [1219, 29] on div "Save" at bounding box center [1223, 22] width 26 height 17
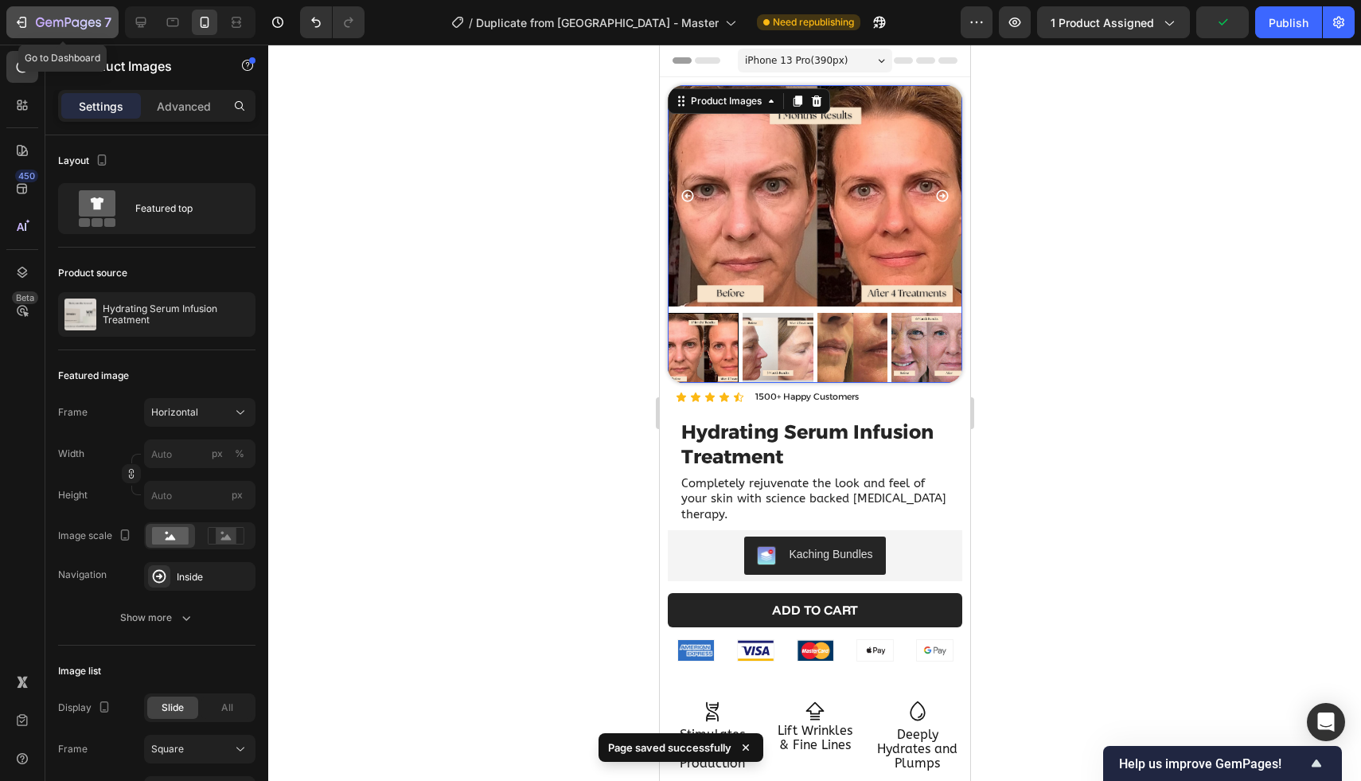
click at [27, 26] on icon "button" at bounding box center [22, 22] width 16 height 16
